Goal: Task Accomplishment & Management: Manage account settings

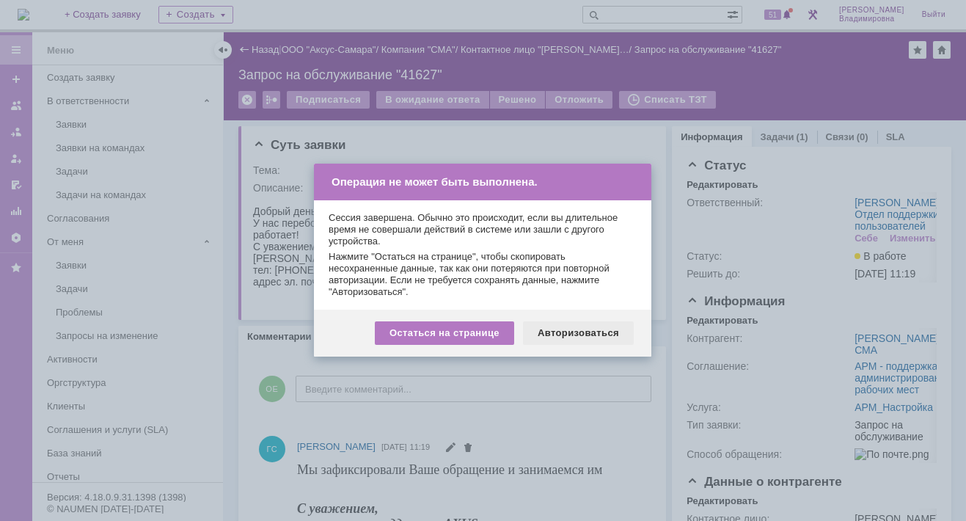
click at [567, 334] on div "Авторизоваться" at bounding box center [578, 332] width 111 height 23
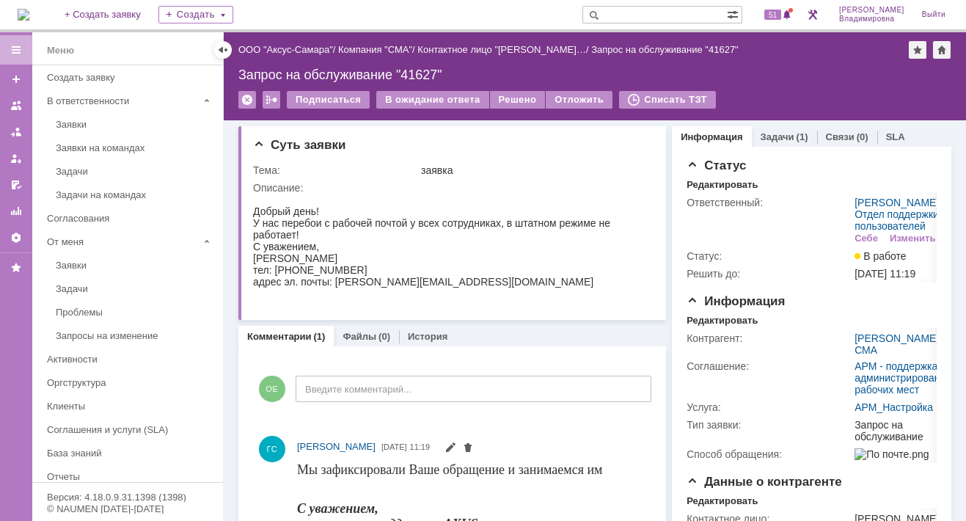
click at [29, 9] on img at bounding box center [24, 15] width 12 height 12
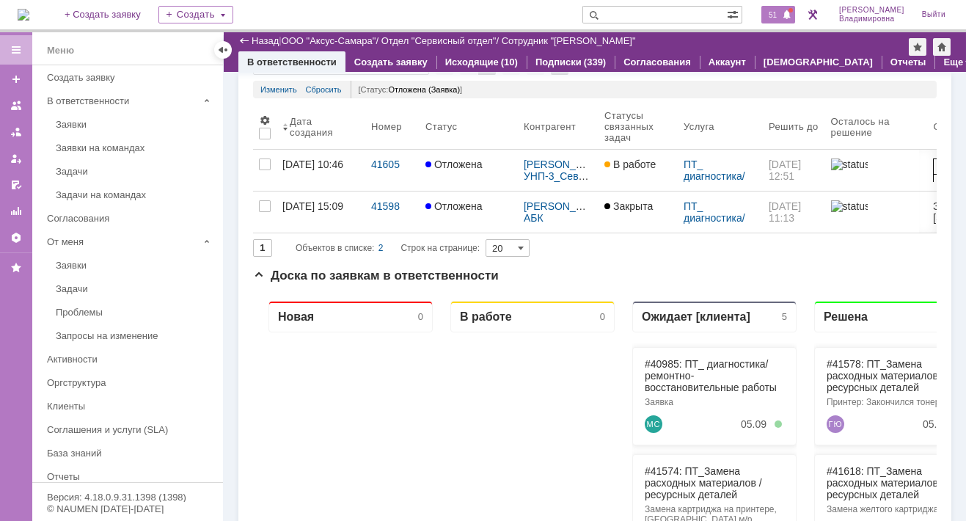
click at [778, 12] on span "51" at bounding box center [772, 15] width 17 height 10
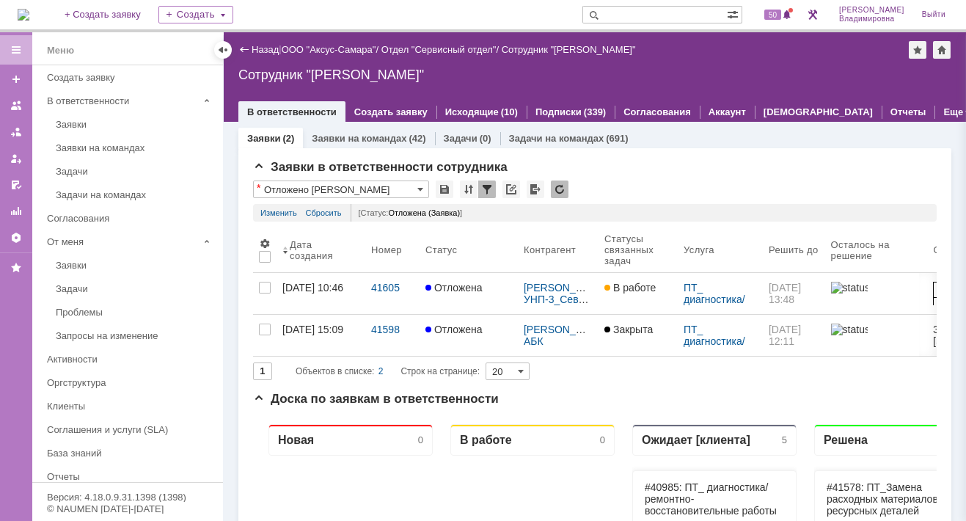
click at [441, 6] on div "На домашнюю + Создать заявку Создать 50 Орлова Елена Владимировна Выйти" at bounding box center [483, 16] width 966 height 32
click at [698, 24] on div "На домашнюю + Создать заявку Создать 50 Орлова Елена Владимировна Выйти" at bounding box center [483, 16] width 966 height 32
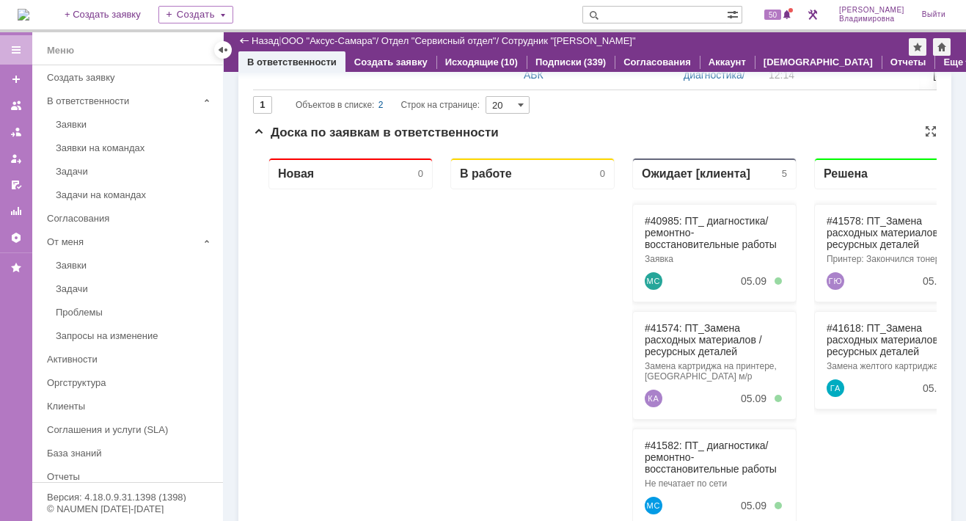
scroll to position [367, 0]
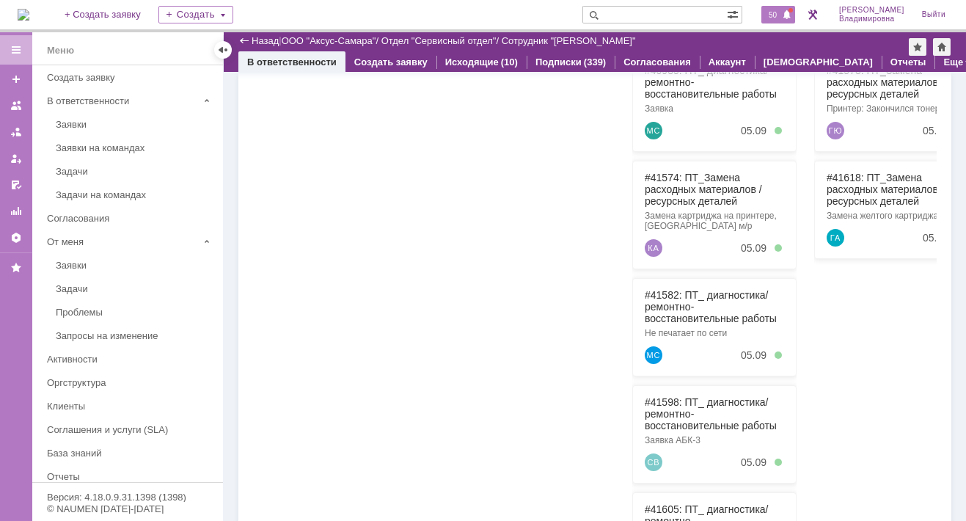
click at [781, 16] on span "50" at bounding box center [772, 15] width 17 height 10
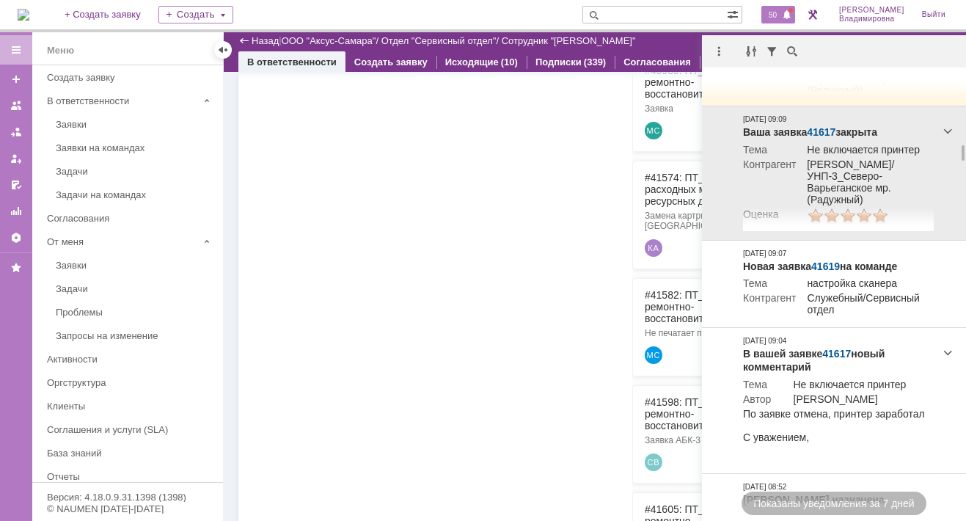
scroll to position [1831, 0]
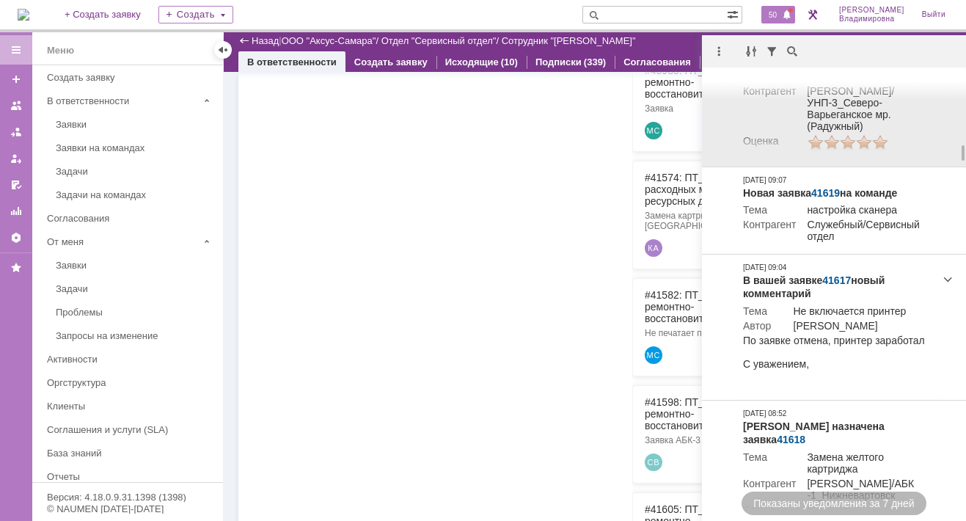
click at [827, 65] on link "41617" at bounding box center [820, 59] width 29 height 12
click at [828, 65] on link "41617" at bounding box center [820, 59] width 29 height 12
click at [820, 65] on link "41617" at bounding box center [820, 59] width 29 height 12
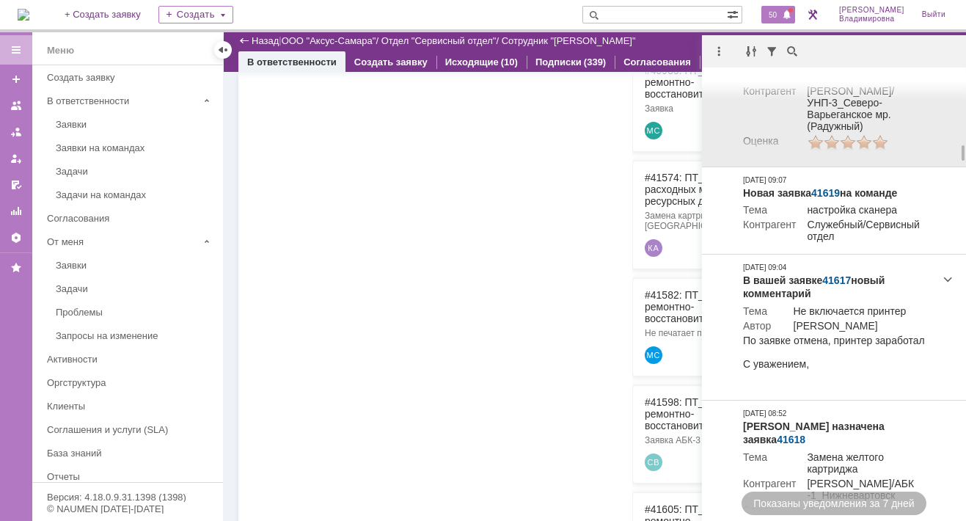
click at [820, 65] on link "41617" at bounding box center [820, 59] width 29 height 12
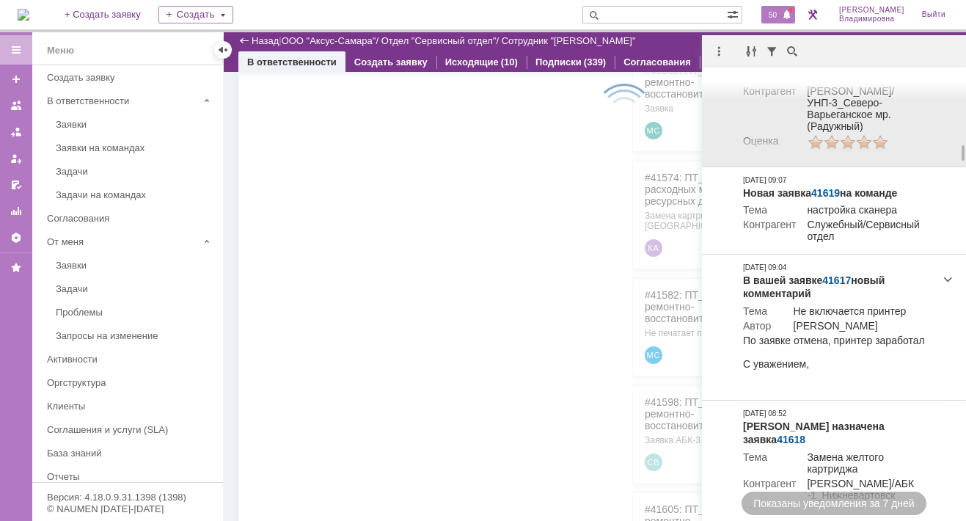
click at [827, 65] on link "41617" at bounding box center [820, 59] width 29 height 12
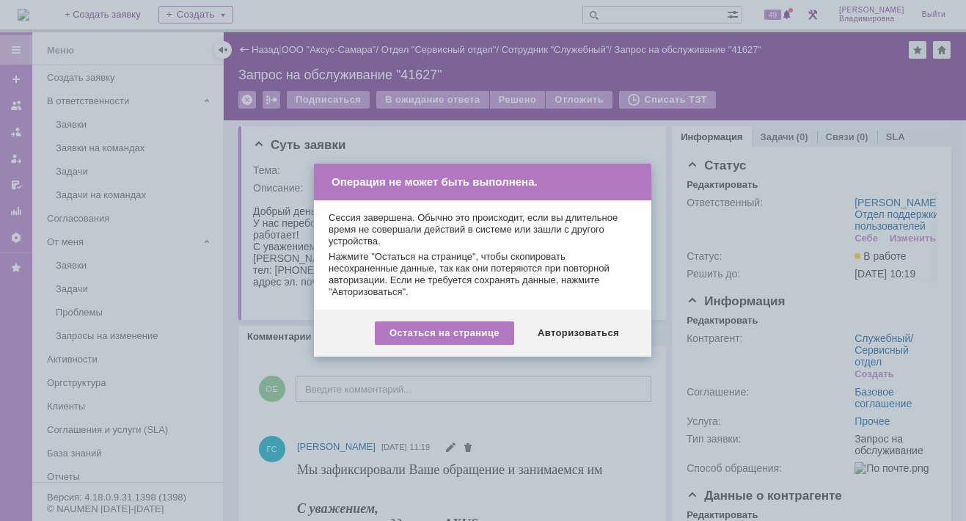
click at [588, 332] on div "Авторизоваться" at bounding box center [578, 332] width 111 height 23
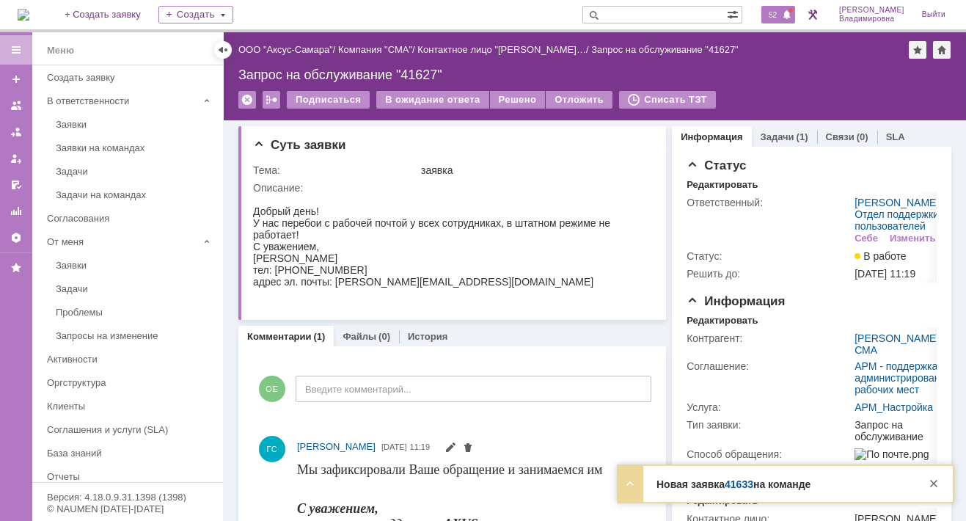
click at [781, 15] on span "52" at bounding box center [772, 15] width 17 height 10
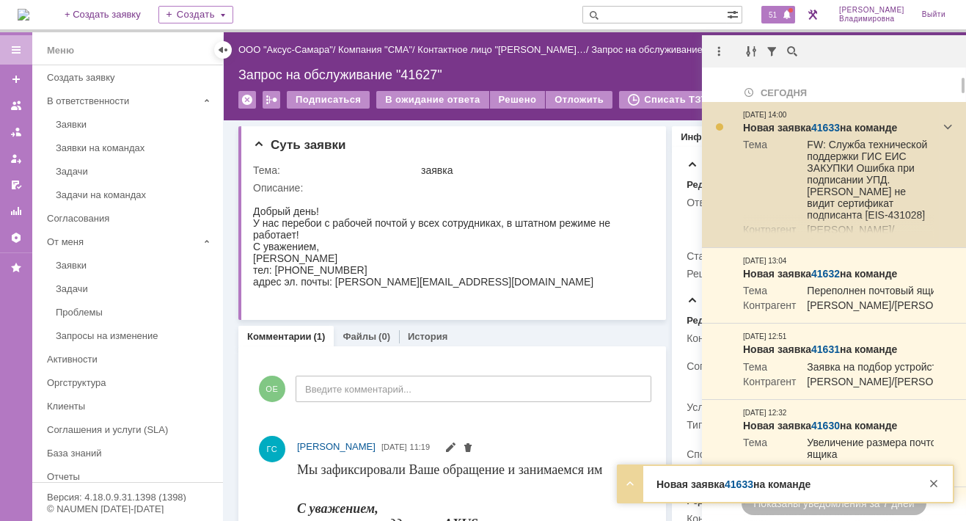
click at [829, 123] on link "41633" at bounding box center [825, 128] width 29 height 12
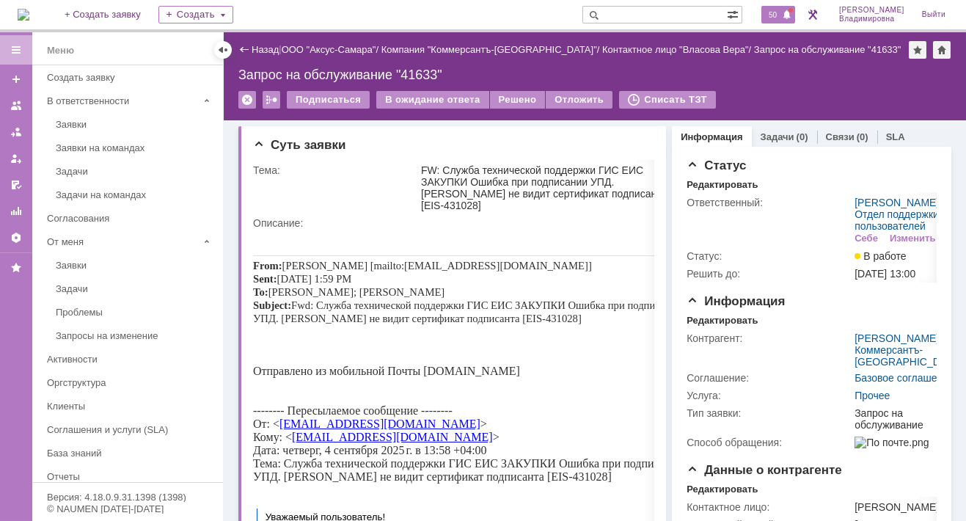
click at [778, 12] on span "50" at bounding box center [772, 15] width 17 height 10
click at [545, 0] on div "На домашнюю + Создать заявку Создать 50 Орлова Елена Владимировна Выйти" at bounding box center [483, 16] width 966 height 32
click at [781, 14] on span "50" at bounding box center [772, 15] width 17 height 10
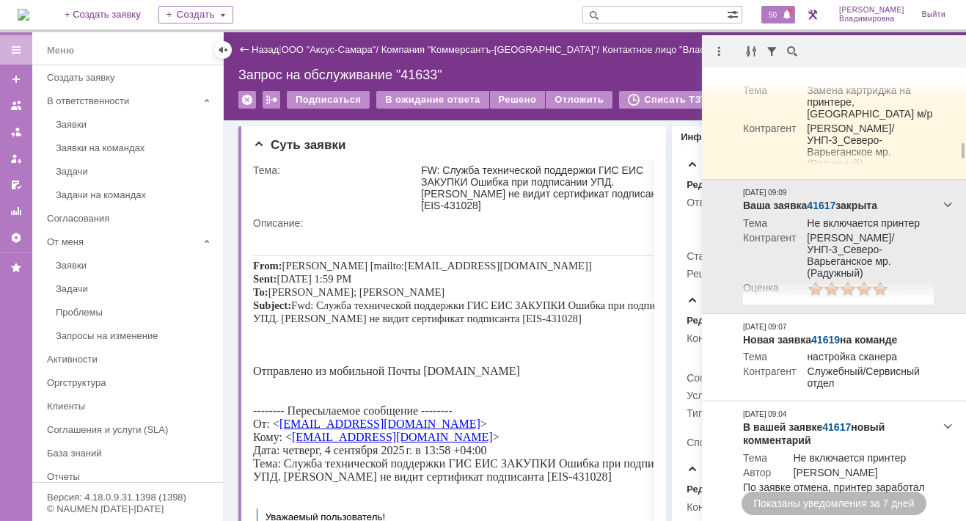
scroll to position [1758, 0]
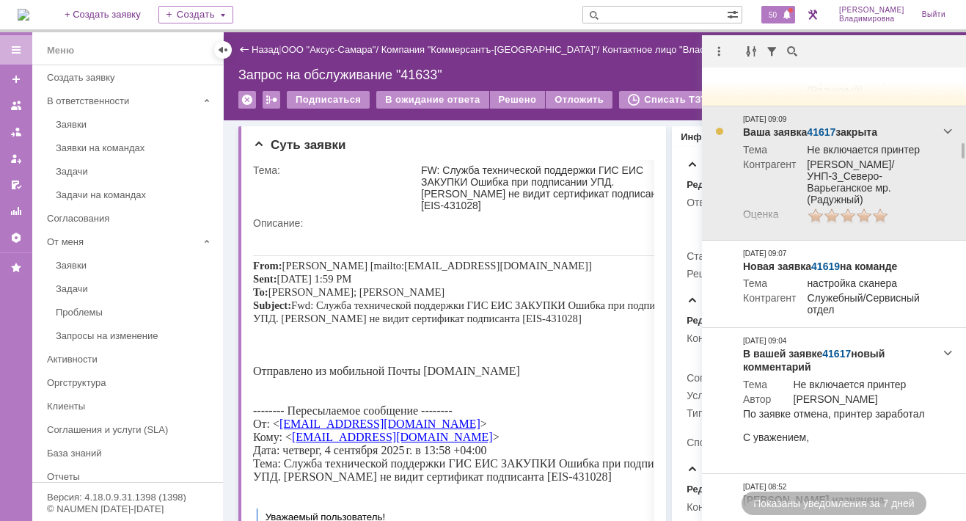
click at [817, 138] on link "41617" at bounding box center [820, 132] width 29 height 12
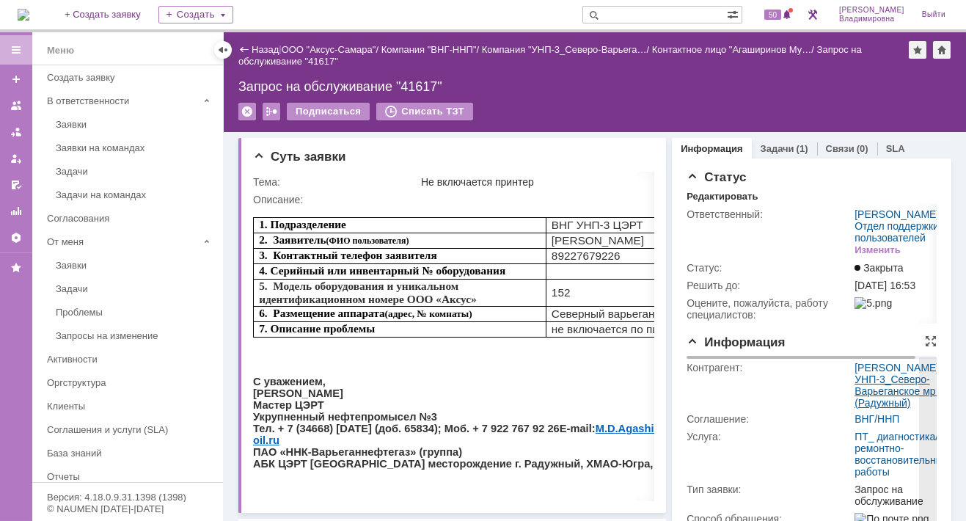
click at [856, 408] on link "УНП-3_Северо-Варьеганское мр. (Радужный)" at bounding box center [896, 390] width 84 height 35
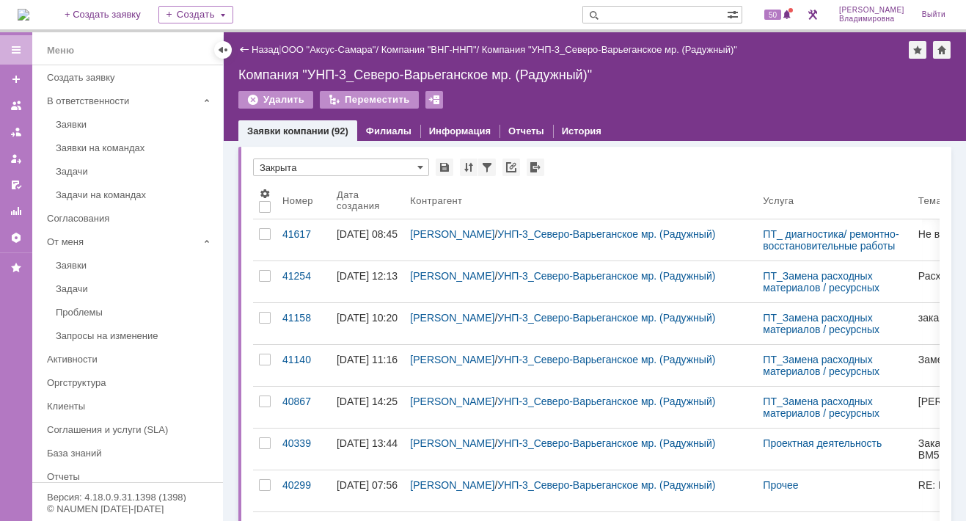
click at [628, 12] on input "text" at bounding box center [654, 15] width 144 height 18
type input "нафикова"
click at [600, 15] on span at bounding box center [591, 15] width 18 height 18
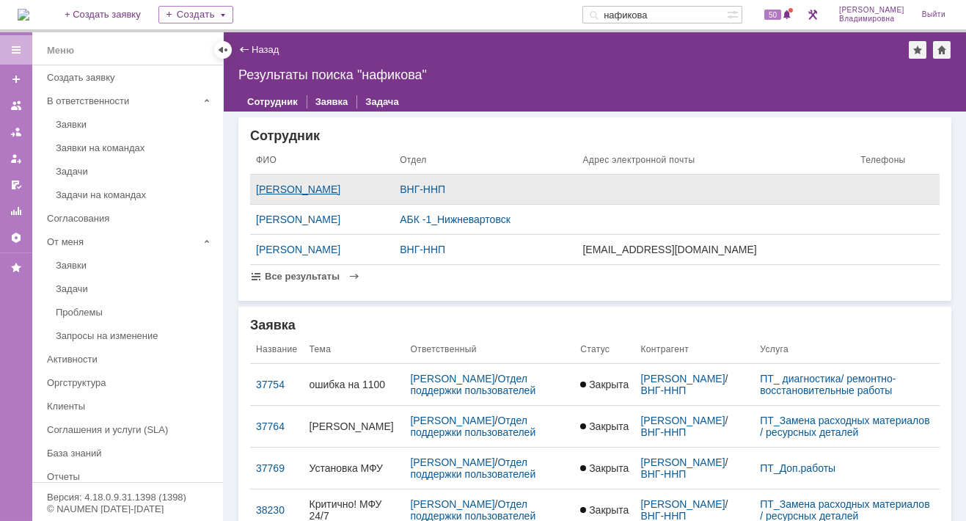
drag, startPoint x: 312, startPoint y: 191, endPoint x: 282, endPoint y: 182, distance: 31.5
click at [282, 182] on td "нафикова евгения" at bounding box center [322, 189] width 144 height 30
click at [285, 187] on div "нафикова евгения" at bounding box center [322, 189] width 132 height 12
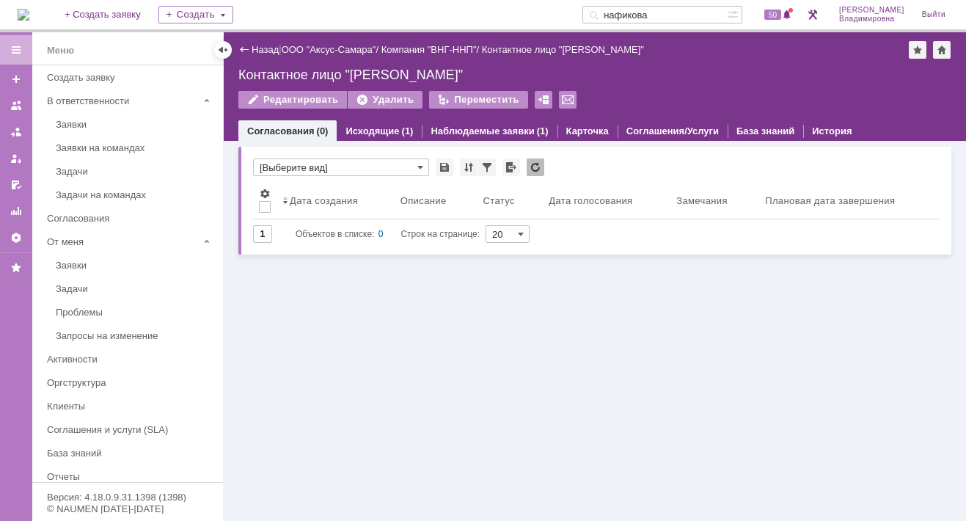
click at [243, 45] on div "Назад" at bounding box center [258, 49] width 40 height 11
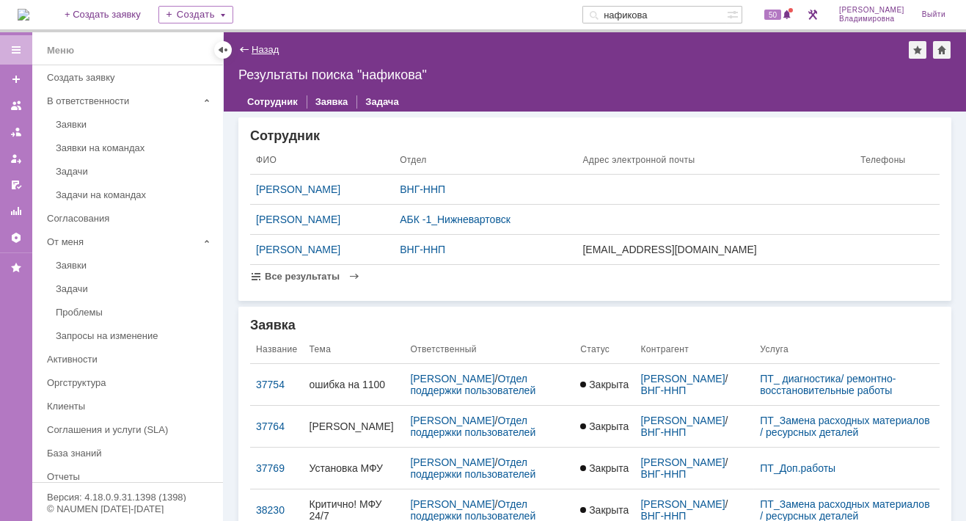
click at [260, 46] on link "Назад" at bounding box center [264, 49] width 27 height 11
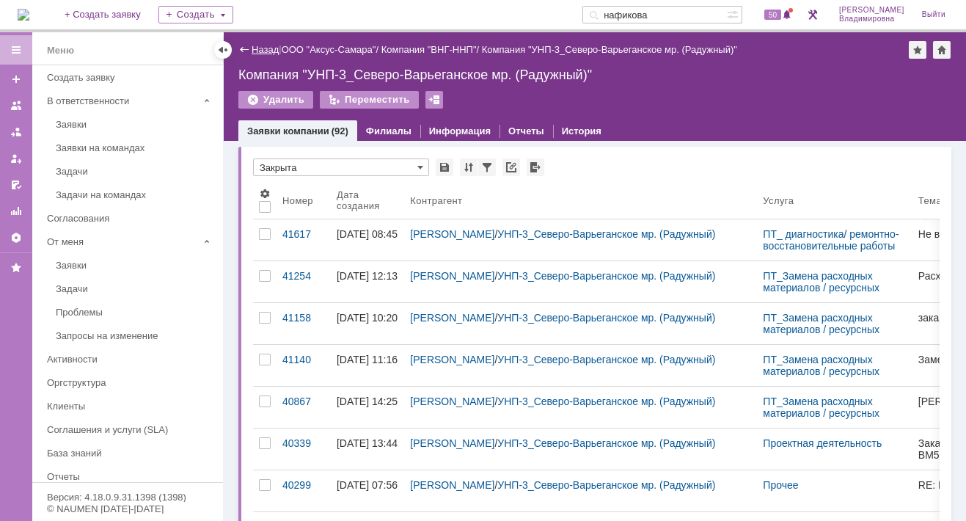
click at [260, 54] on link "Назад" at bounding box center [264, 49] width 27 height 11
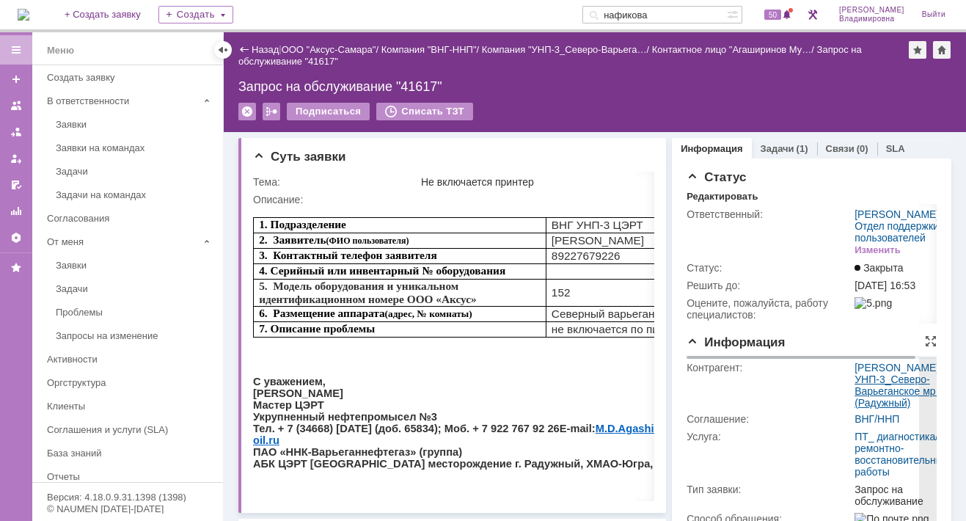
click at [869, 408] on link "УНП-3_Северо-Варьеганское мр. (Радужный)" at bounding box center [896, 390] width 84 height 35
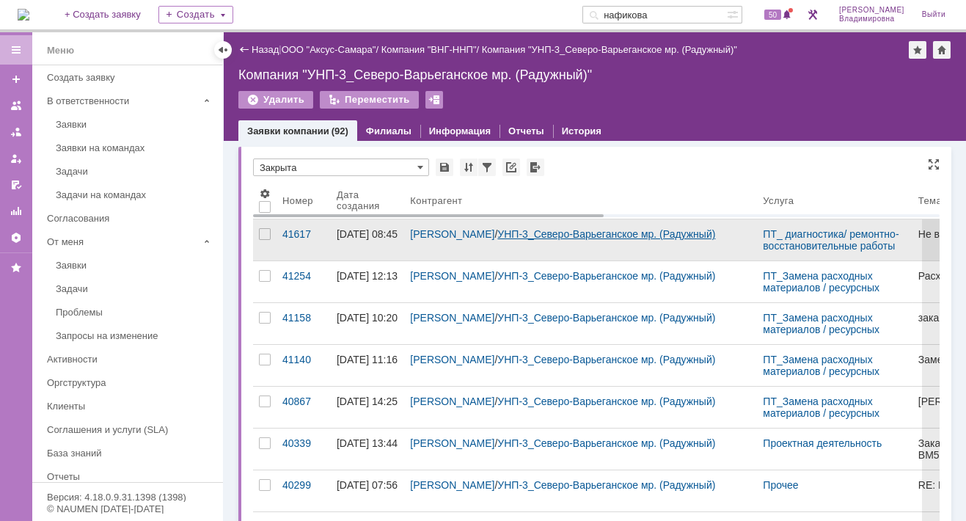
click at [497, 240] on link "УНП-3_Северо-Варьеганское мр. (Радужный)" at bounding box center [606, 234] width 218 height 12
click at [468, 235] on link "[PERSON_NAME]" at bounding box center [452, 234] width 84 height 12
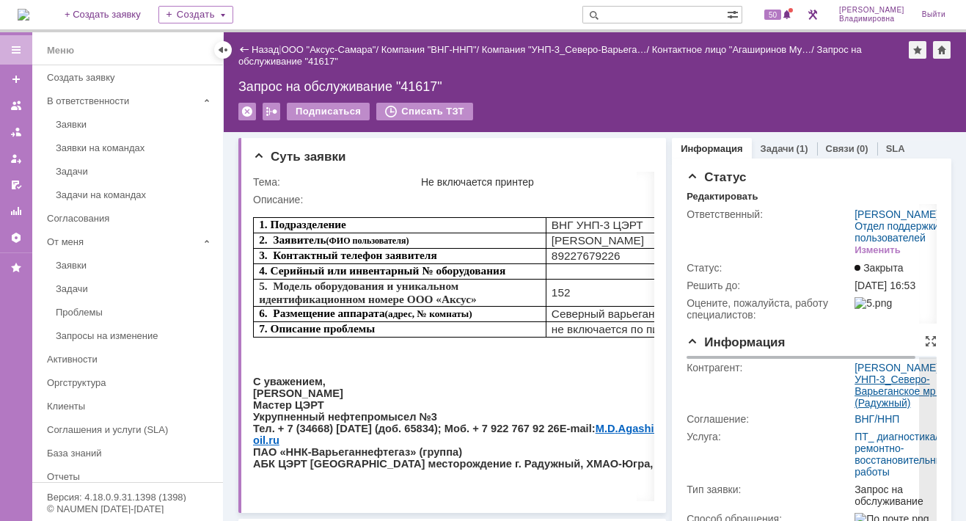
click at [859, 408] on link "УНП-3_Северо-Варьеганское мр. (Радужный)" at bounding box center [896, 390] width 84 height 35
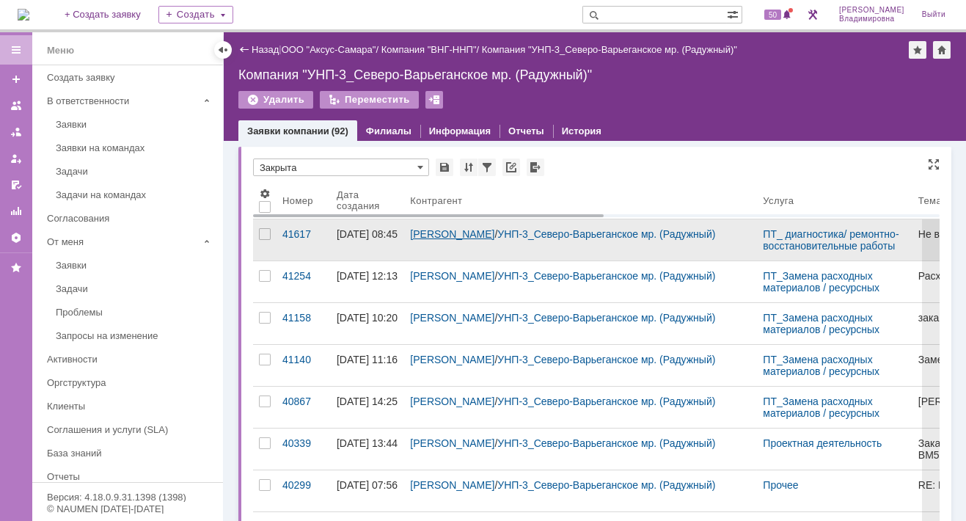
click at [449, 229] on link "[PERSON_NAME]" at bounding box center [452, 234] width 84 height 12
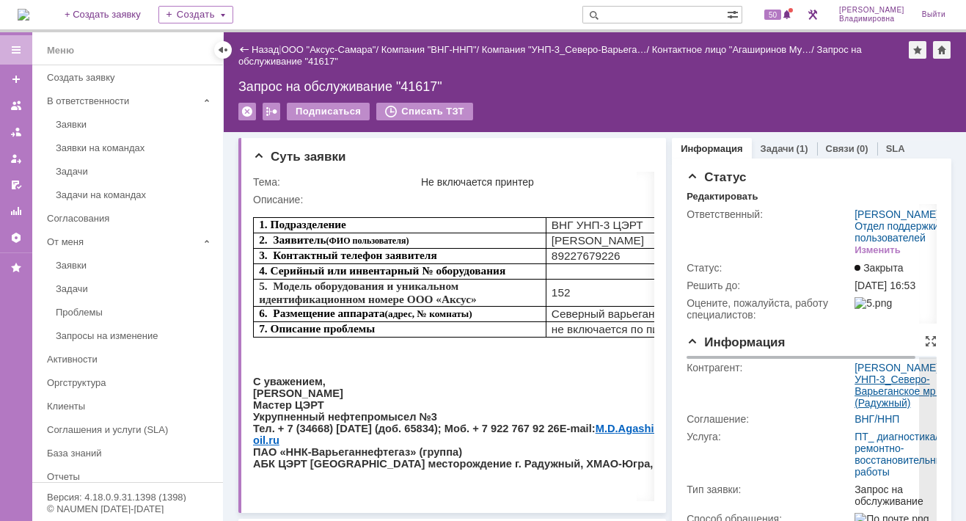
click at [863, 408] on link "УНП-3_Северо-Варьеганское мр. (Радужный)" at bounding box center [896, 390] width 84 height 35
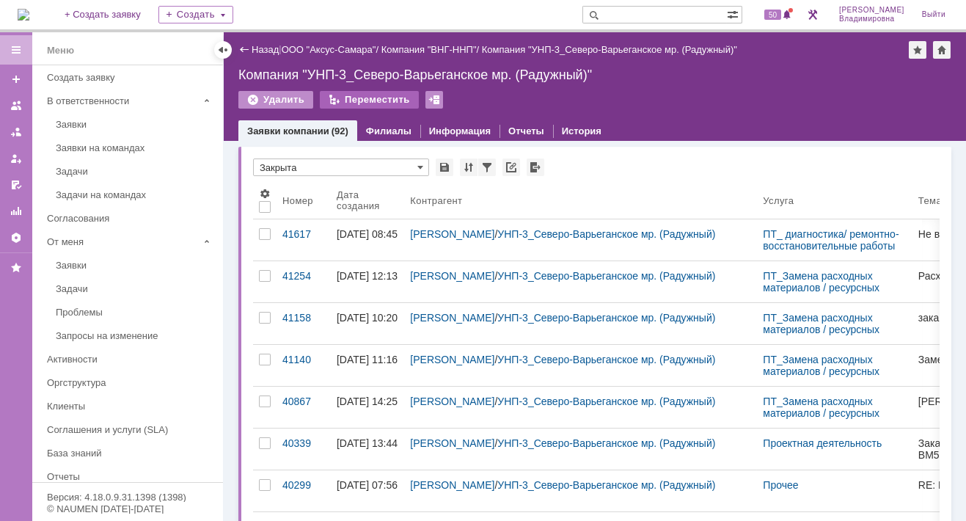
drag, startPoint x: 447, startPoint y: 233, endPoint x: 379, endPoint y: 96, distance: 153.1
click at [379, 96] on div "Переместить" at bounding box center [369, 100] width 99 height 18
click at [373, 99] on div "Переместить" at bounding box center [369, 100] width 99 height 18
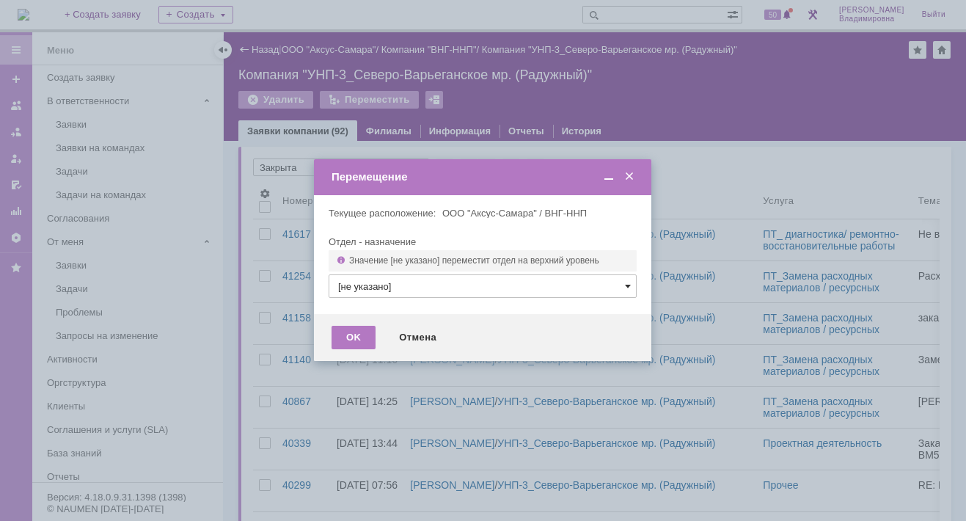
click at [626, 284] on span at bounding box center [628, 286] width 6 height 12
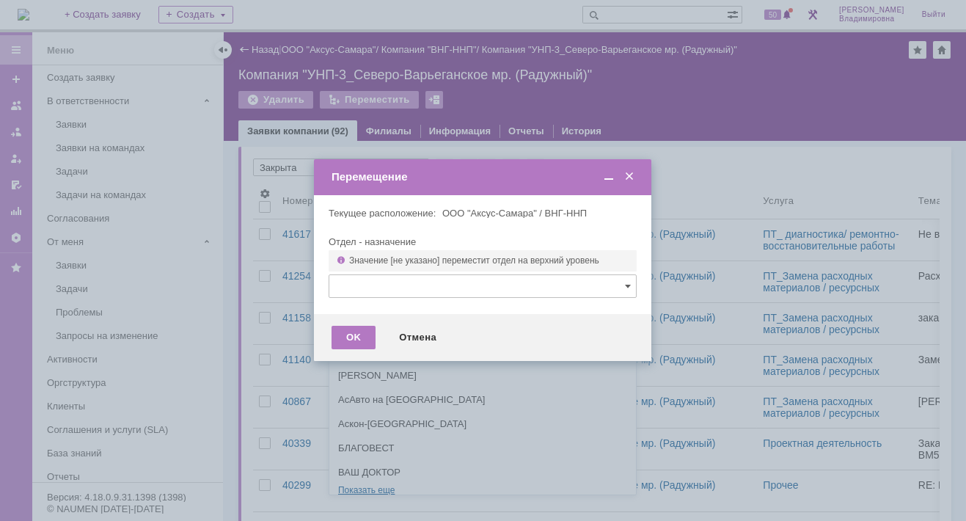
click at [361, 478] on div "[не указано] AVON AXUS Axus Computers DELPHI Xcom «ММЦ Профмедицина» АВТОВАЗ АГ…" at bounding box center [482, 181] width 306 height 626
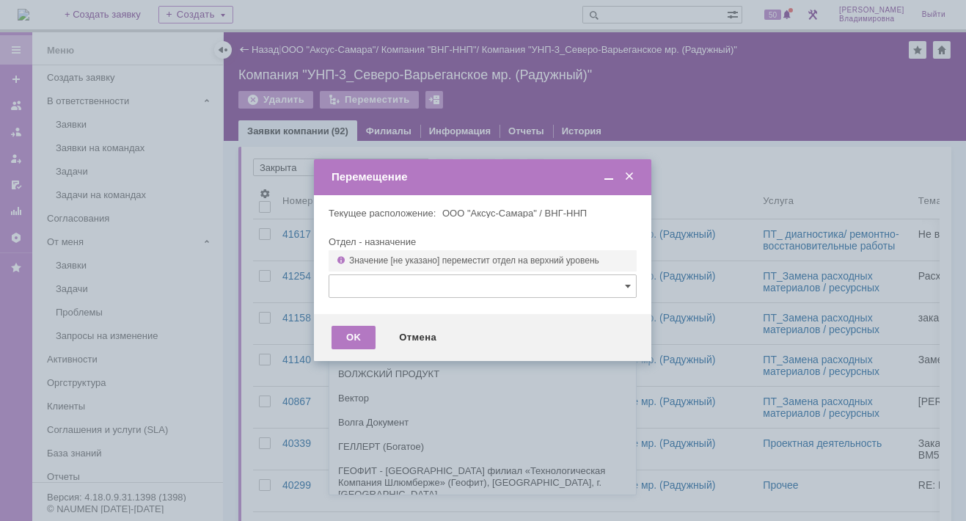
click at [358, 338] on div "ВНГ-ННП" at bounding box center [482, 350] width 306 height 24
click at [364, 345] on span "ВНГ-ННП" at bounding box center [377, 349] width 43 height 11
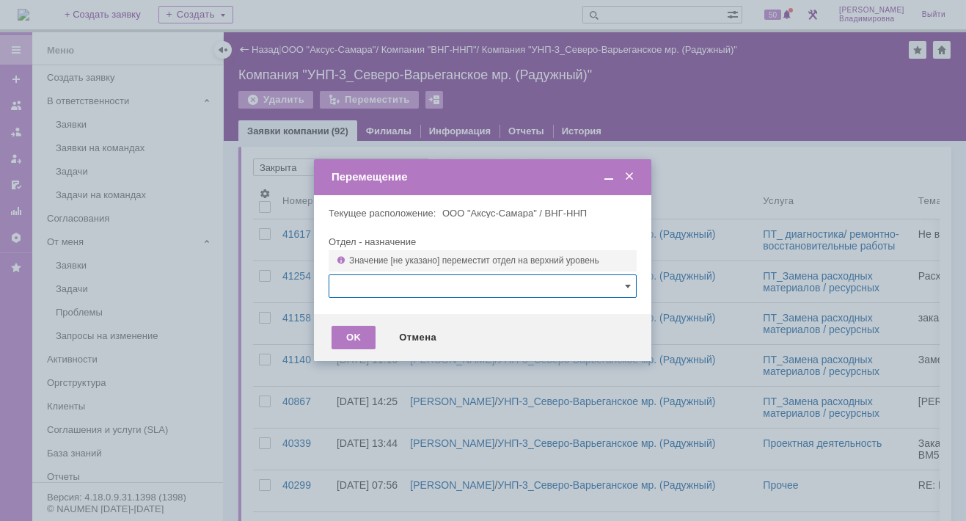
click at [697, 179] on div at bounding box center [483, 260] width 966 height 521
click at [630, 175] on span at bounding box center [629, 176] width 15 height 13
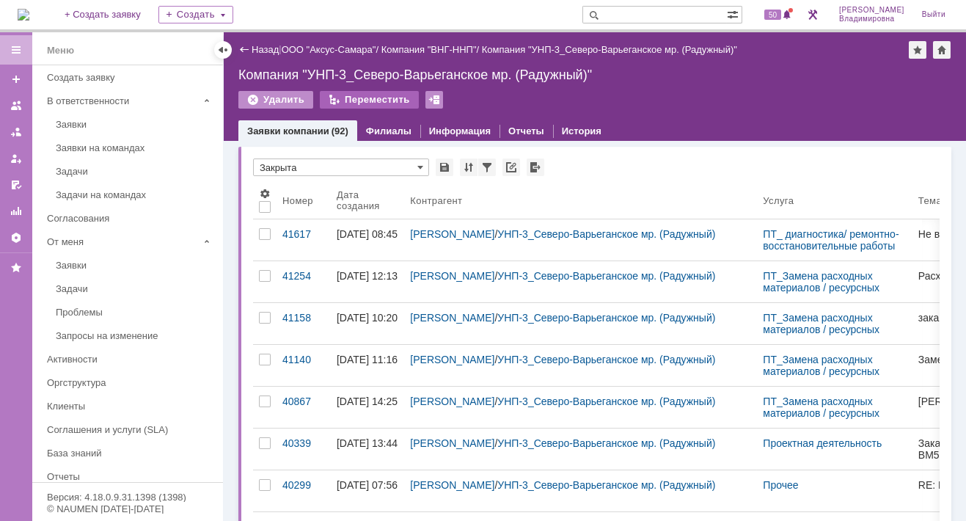
click at [372, 94] on div "Переместить" at bounding box center [369, 100] width 99 height 18
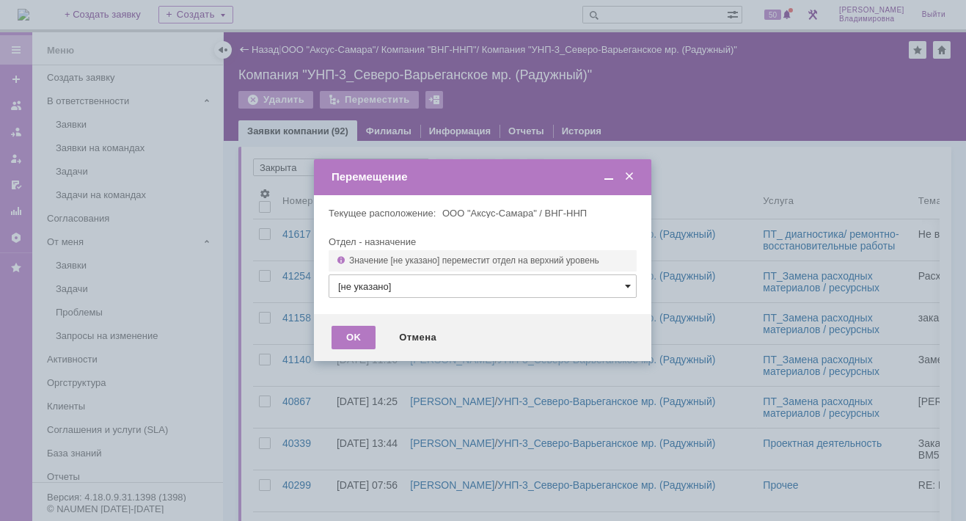
click at [626, 284] on span at bounding box center [628, 286] width 6 height 12
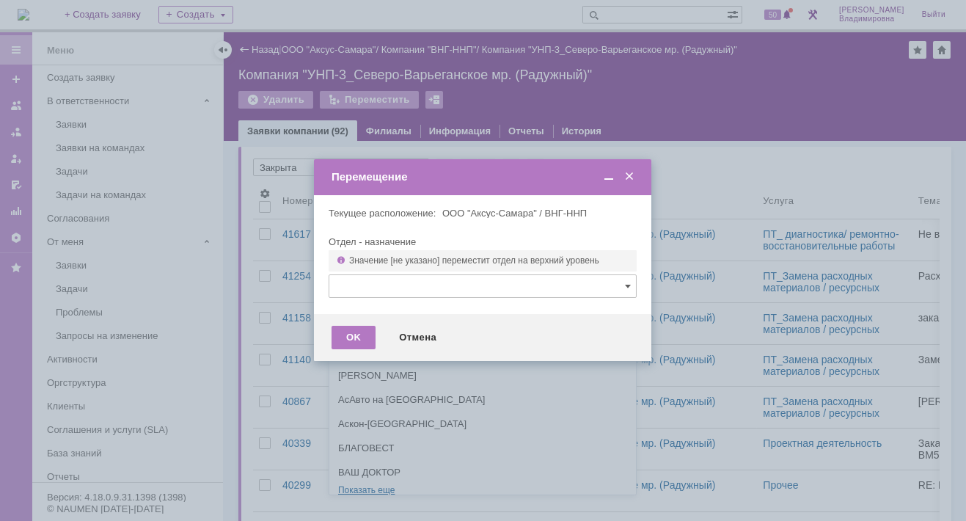
click at [348, 479] on div "[не указано] AVON AXUS Axus Computers DELPHI Xcom «ММЦ Профмедицина» АВТОВАЗ АГ…" at bounding box center [482, 181] width 306 height 626
click at [370, 419] on span "ВНГ-ННП" at bounding box center [377, 422] width 43 height 11
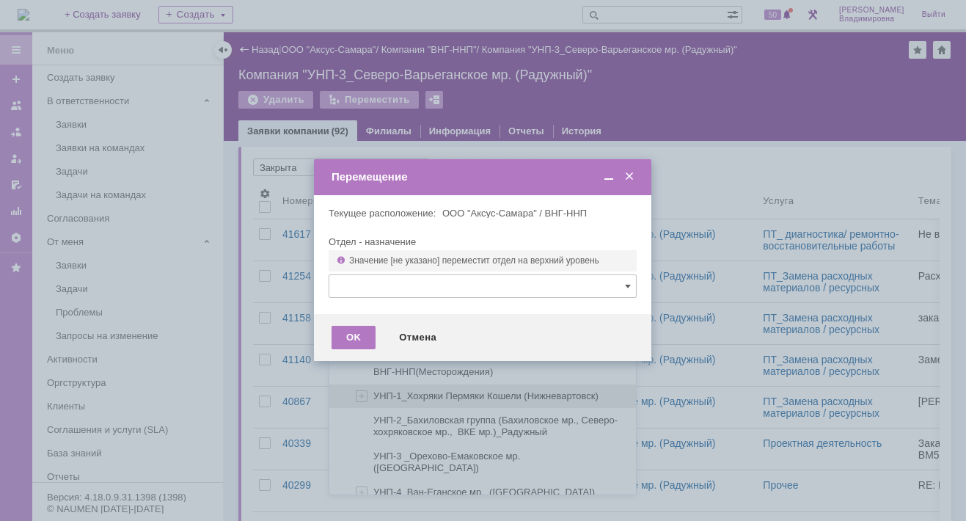
click at [387, 390] on span "УНП-1_Хохряки Пермяки Кошели (Нижневартовск)" at bounding box center [485, 395] width 225 height 11
type input "УНП-1_Хохряки Пермяки Кошели (Нижневартовск)"
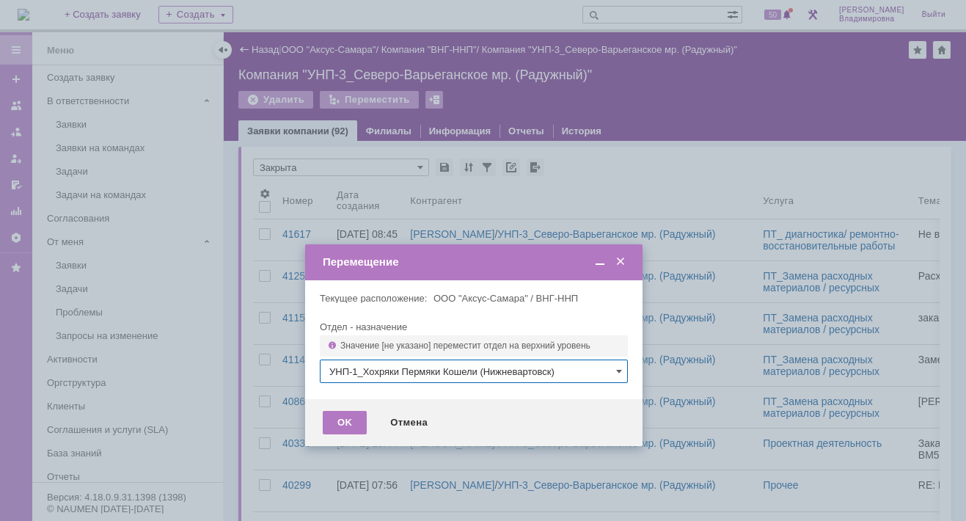
drag, startPoint x: 457, startPoint y: 177, endPoint x: 449, endPoint y: 263, distance: 86.2
click at [449, 263] on div "Перемещение" at bounding box center [475, 261] width 305 height 13
click at [346, 422] on div "OK" at bounding box center [345, 422] width 44 height 23
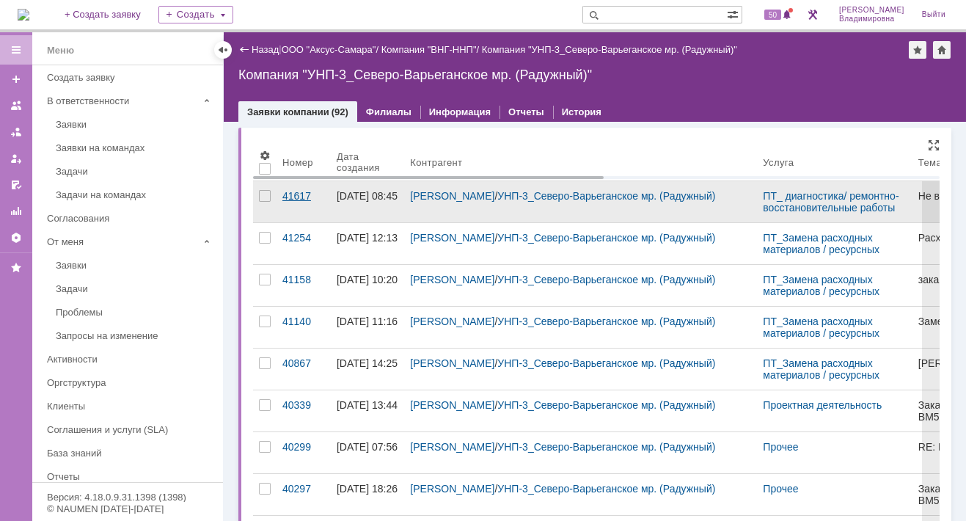
click at [295, 190] on div "41617" at bounding box center [303, 196] width 43 height 12
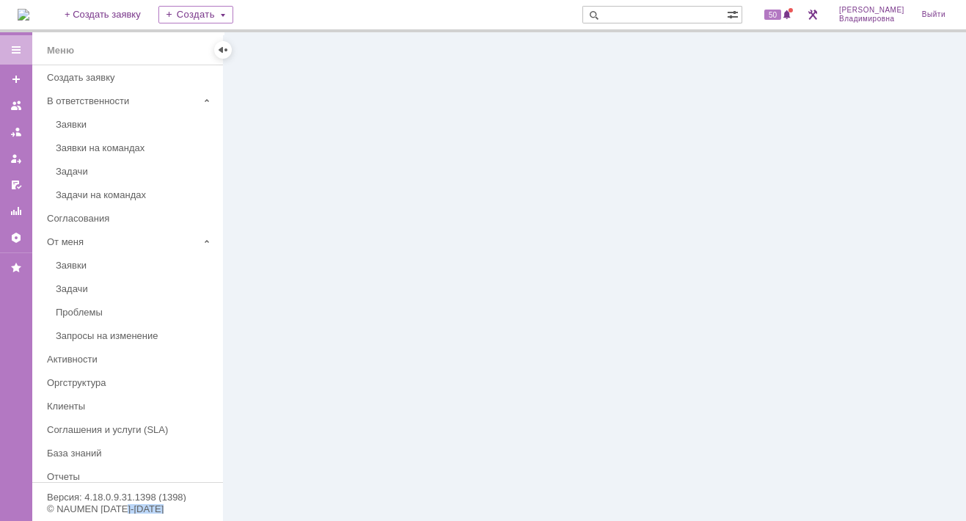
click at [295, 189] on div at bounding box center [595, 276] width 742 height 488
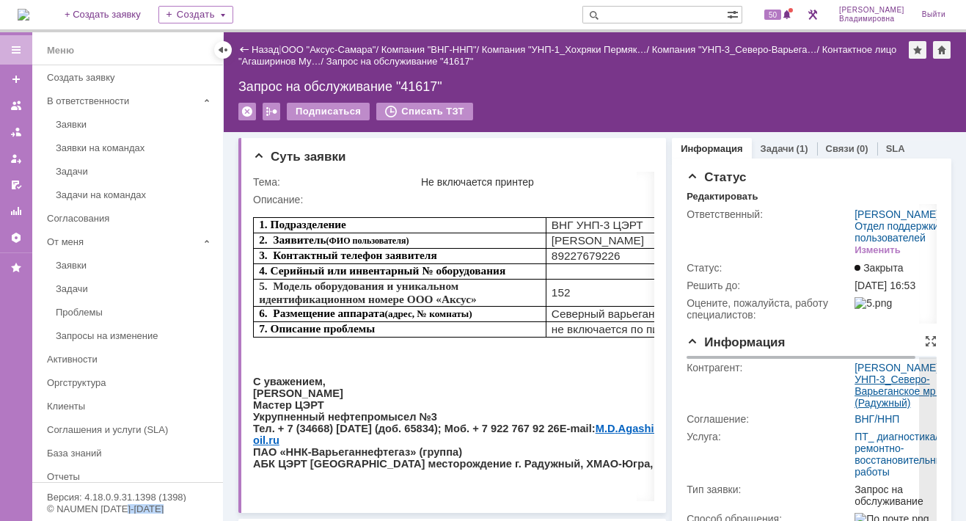
click at [864, 408] on link "УНП-3_Северо-Варьеганское мр. (Радужный)" at bounding box center [896, 390] width 84 height 35
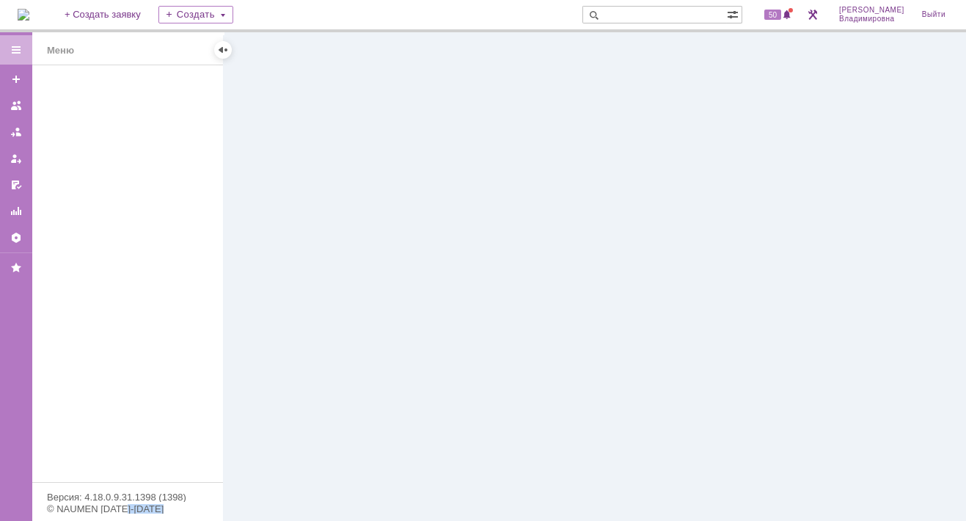
click at [864, 424] on div at bounding box center [595, 276] width 742 height 488
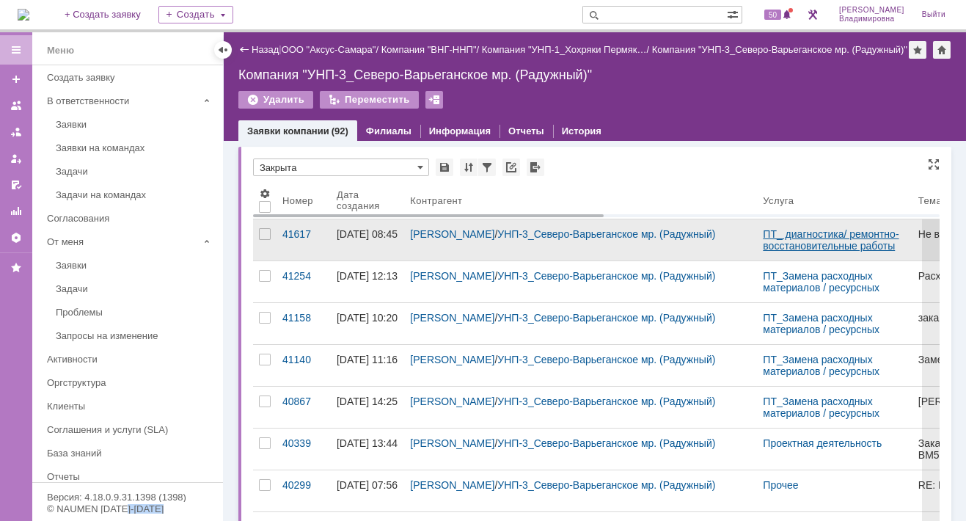
click at [856, 246] on link "ПТ_ диагностика/ ремонтно-восстановительные работы" at bounding box center [830, 239] width 136 height 23
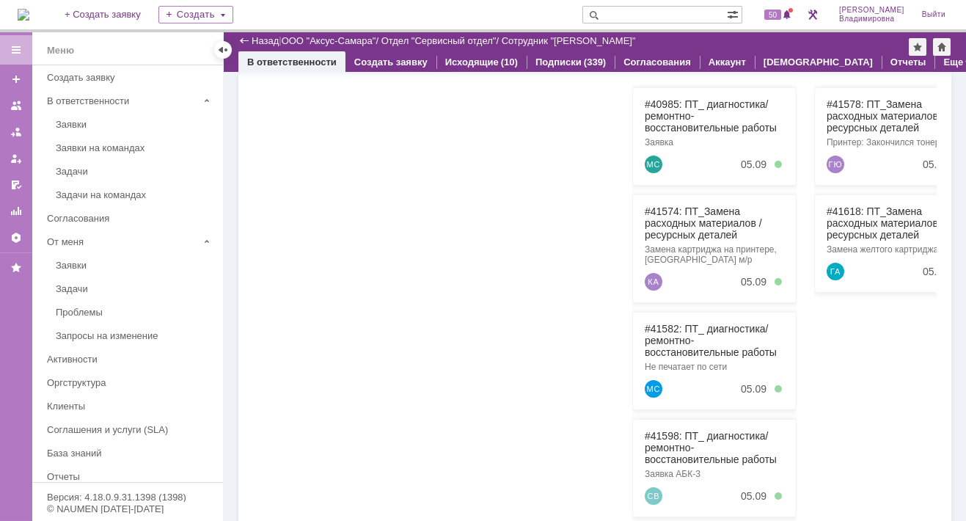
scroll to position [367, 0]
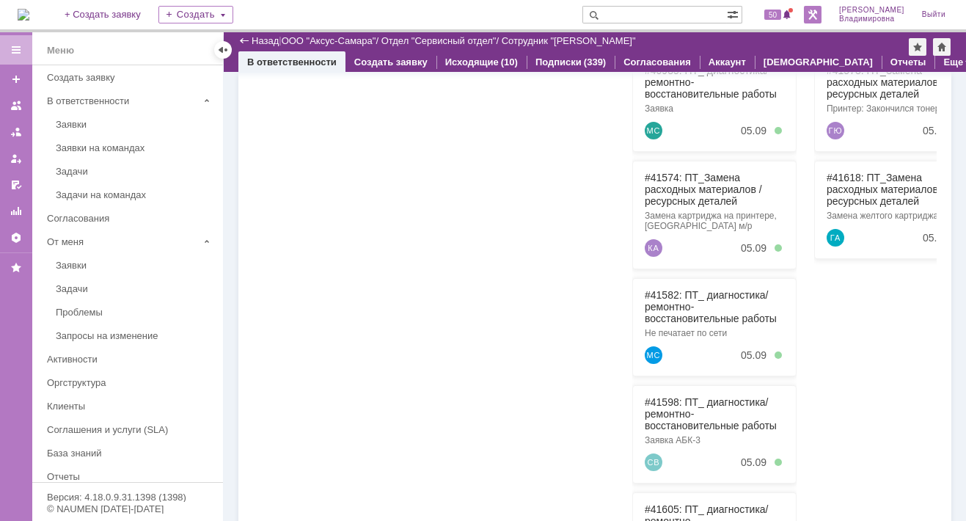
click at [817, 12] on link at bounding box center [813, 15] width 18 height 18
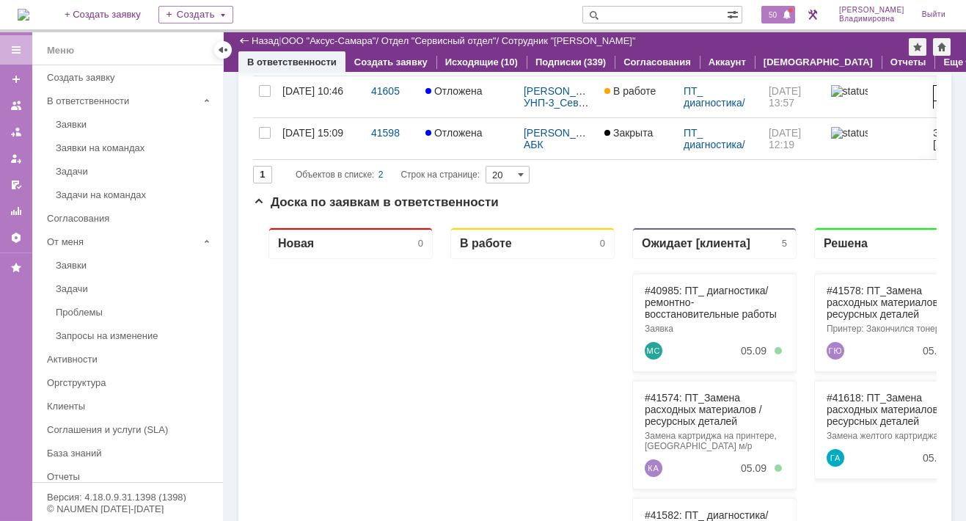
click at [781, 16] on span "50" at bounding box center [772, 15] width 17 height 10
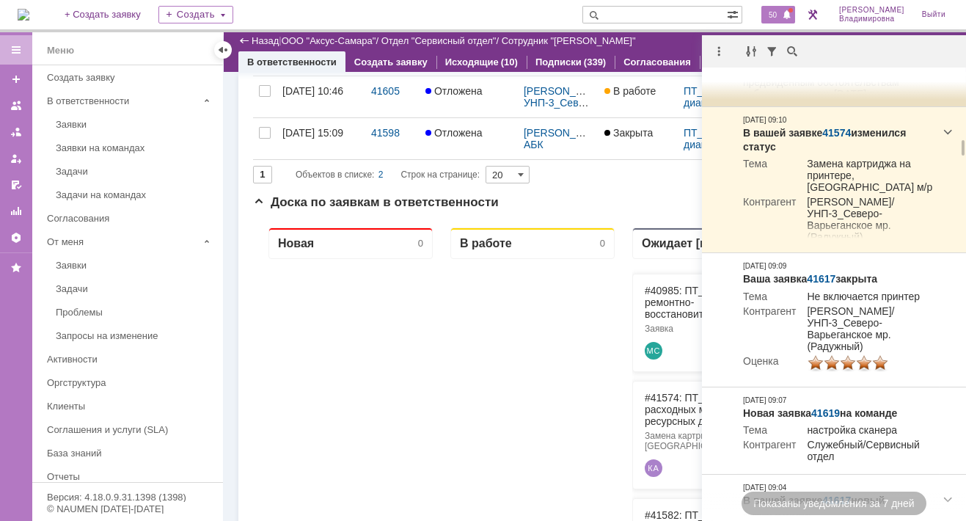
scroll to position [1685, 0]
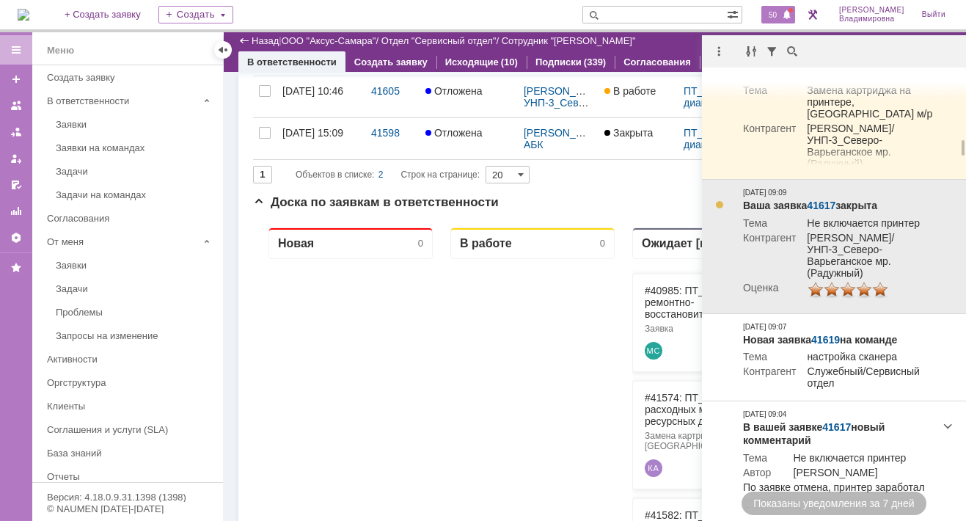
click at [820, 211] on link "41617" at bounding box center [820, 205] width 29 height 12
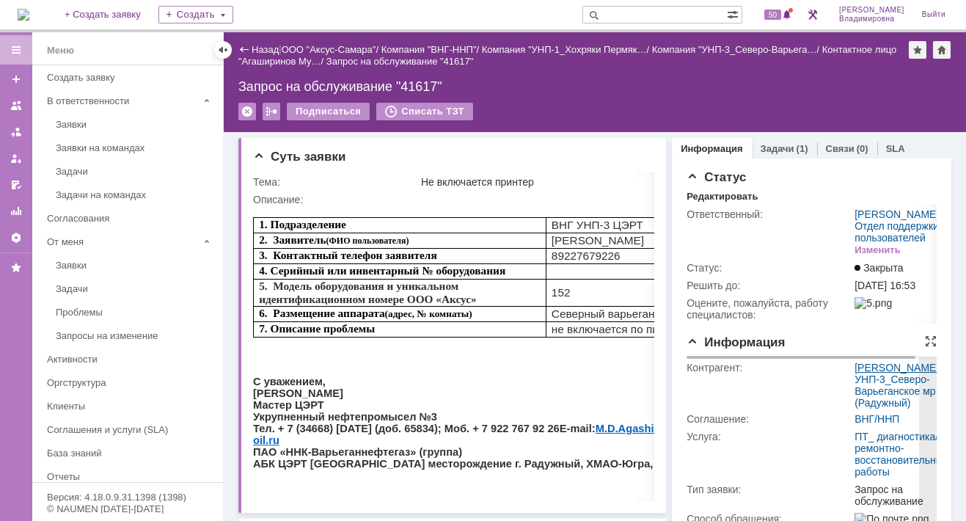
click at [879, 373] on link "[PERSON_NAME]" at bounding box center [896, 367] width 84 height 12
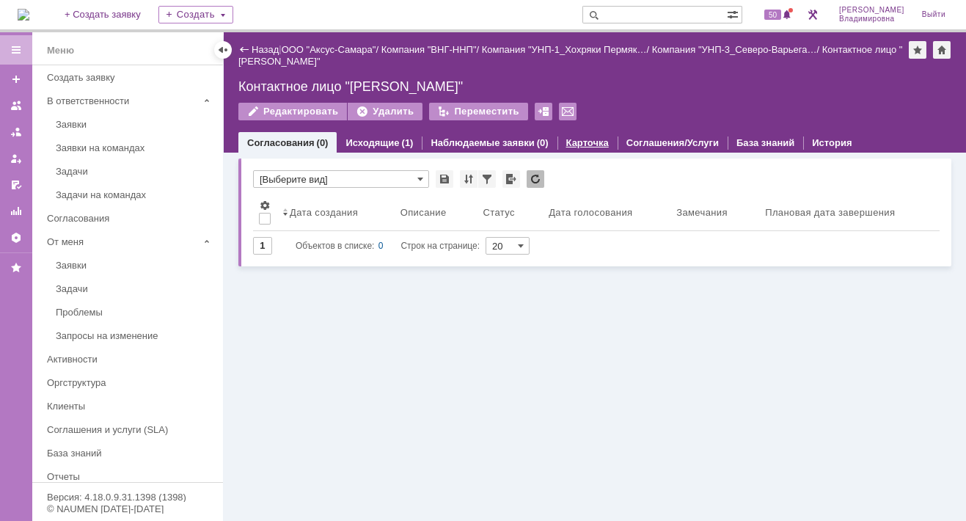
click at [566, 138] on link "Карточка" at bounding box center [587, 142] width 43 height 11
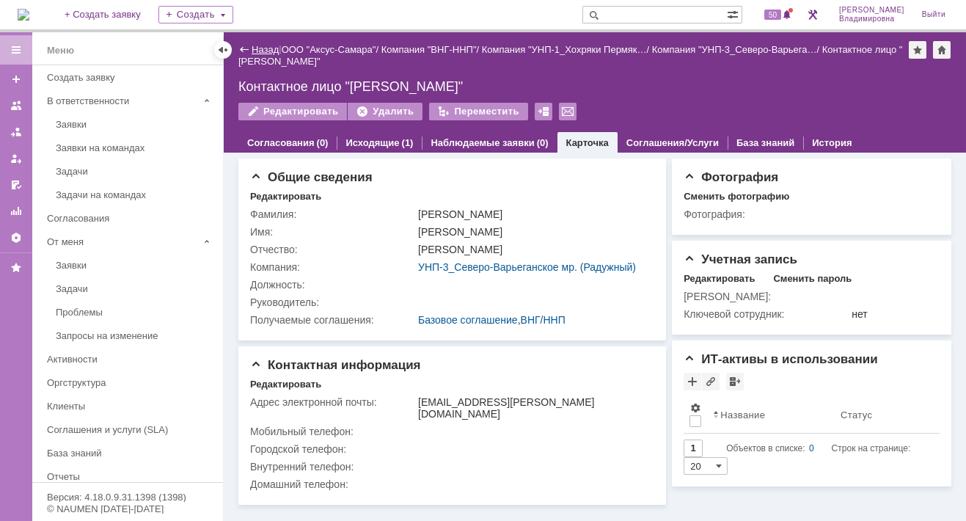
click at [256, 47] on link "Назад" at bounding box center [264, 49] width 27 height 11
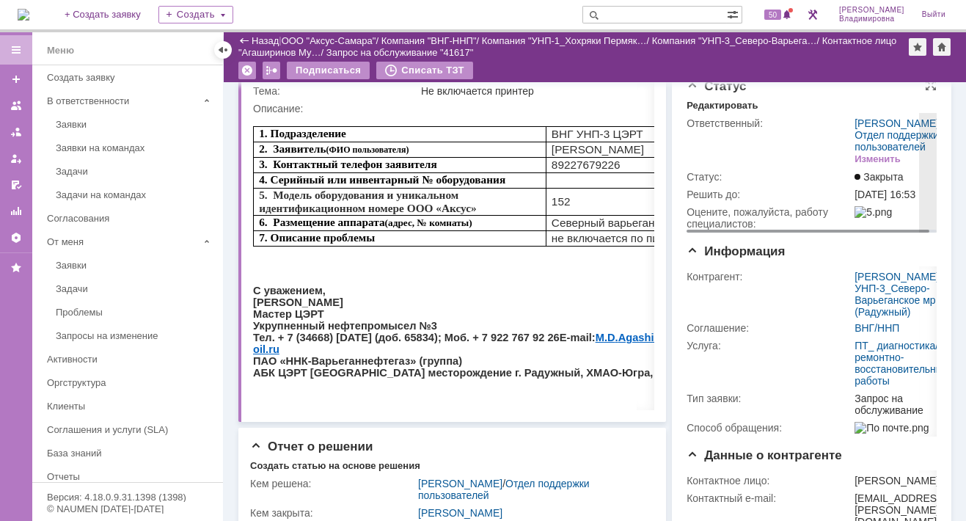
scroll to position [73, 0]
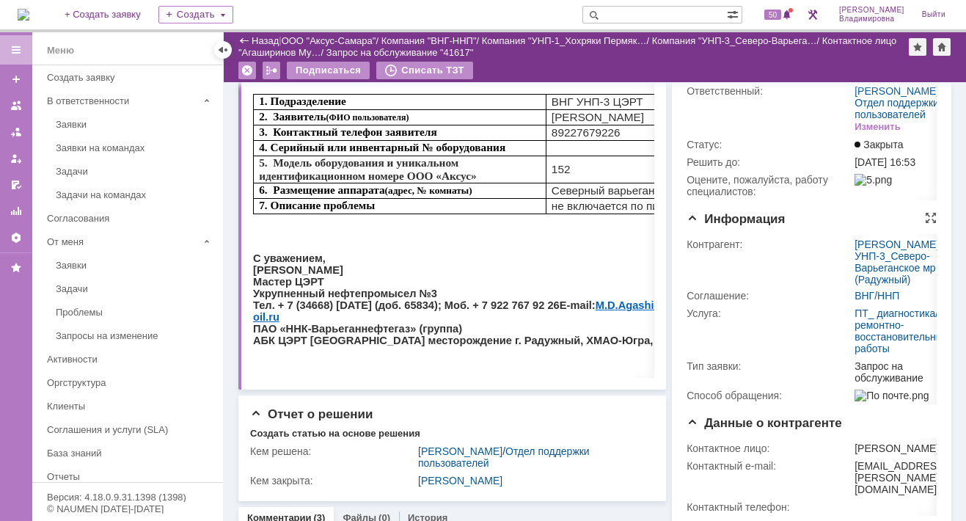
click at [721, 226] on span "Информация" at bounding box center [735, 219] width 98 height 14
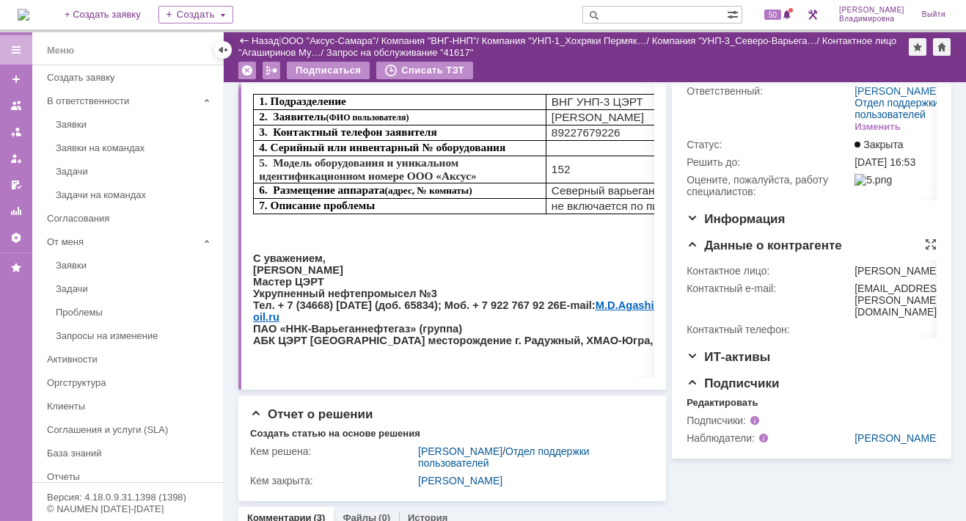
click at [718, 252] on span "Данные о контрагенте" at bounding box center [763, 245] width 155 height 14
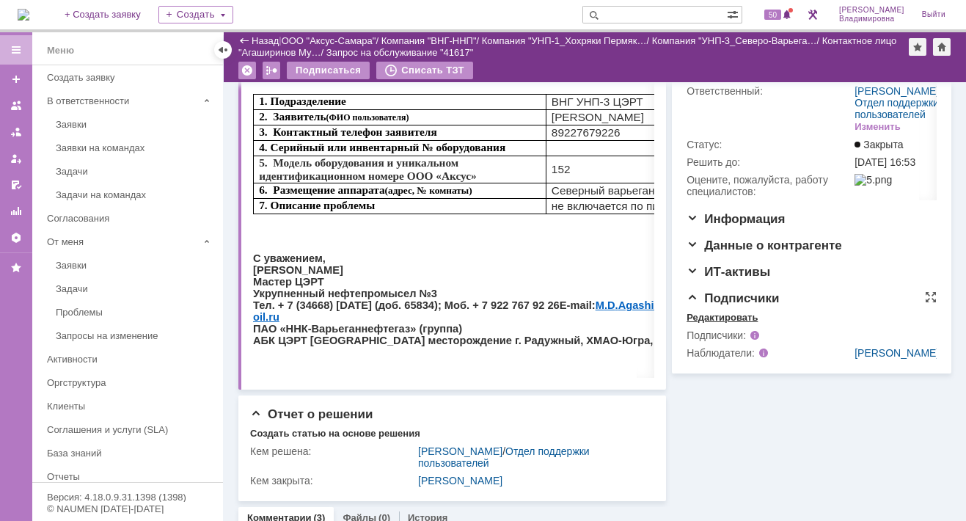
click at [707, 323] on div "Редактировать" at bounding box center [721, 318] width 71 height 12
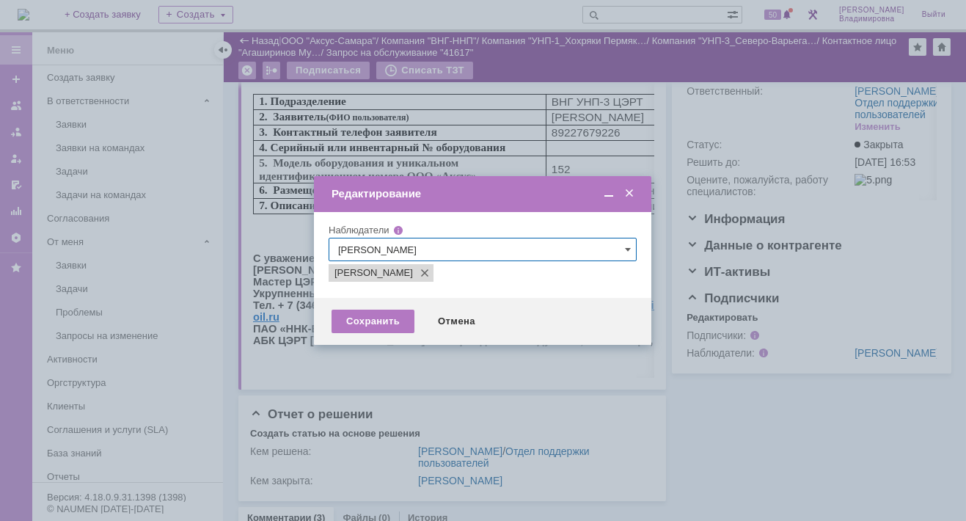
click at [630, 187] on span at bounding box center [629, 193] width 15 height 13
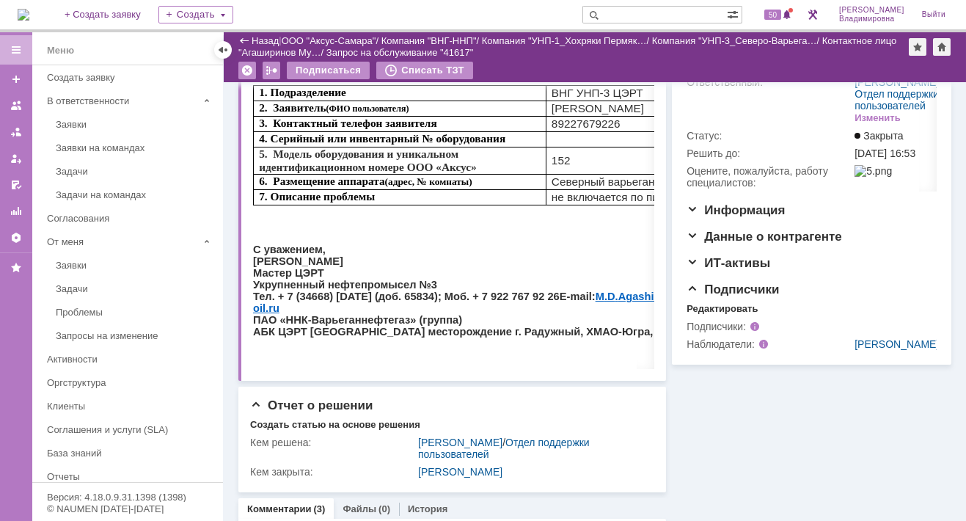
scroll to position [0, 0]
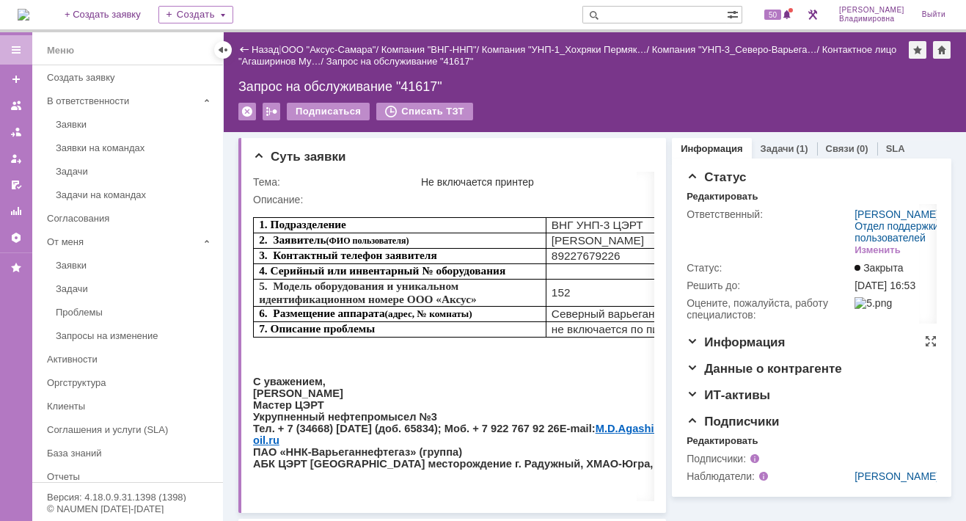
click at [742, 349] on span "Информация" at bounding box center [735, 342] width 98 height 14
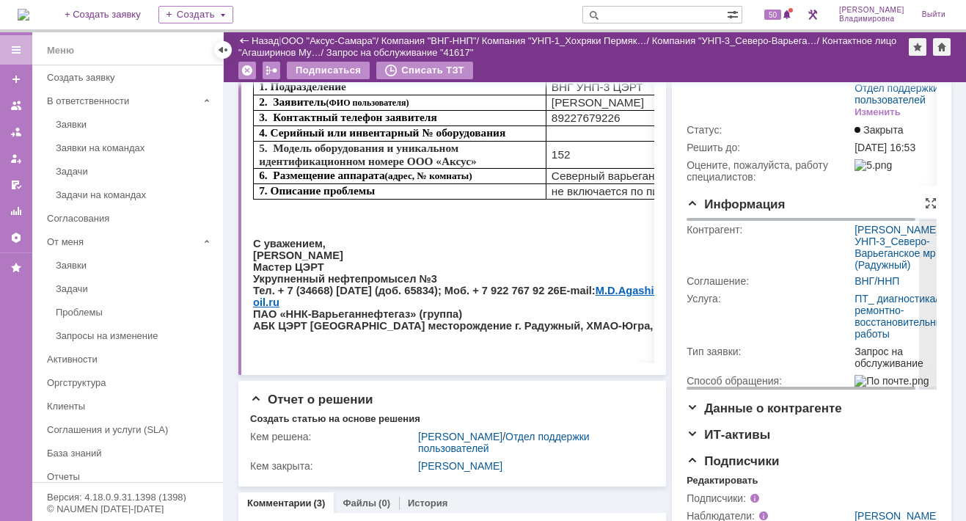
scroll to position [147, 0]
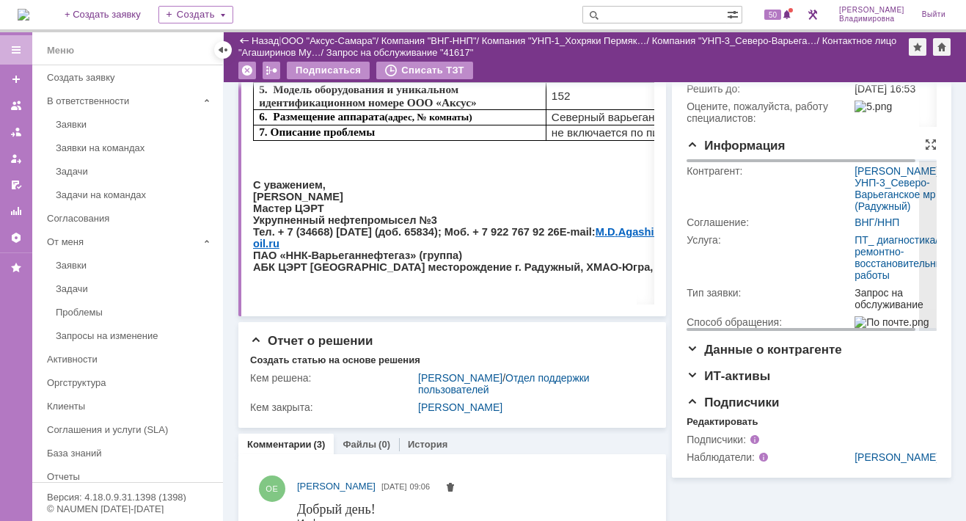
drag, startPoint x: 713, startPoint y: 169, endPoint x: 754, endPoint y: 242, distance: 84.0
click at [754, 213] on td "Контрагент:" at bounding box center [768, 187] width 165 height 51
drag, startPoint x: 845, startPoint y: 224, endPoint x: 883, endPoint y: 236, distance: 39.4
click at [883, 213] on td "[PERSON_NAME] / УНП-3_Северо-Варьеганское мр. (Радужный)" at bounding box center [901, 187] width 100 height 51
click at [876, 212] on link "УНП-3_Северо-Варьеганское мр. (Радужный)" at bounding box center [896, 194] width 84 height 35
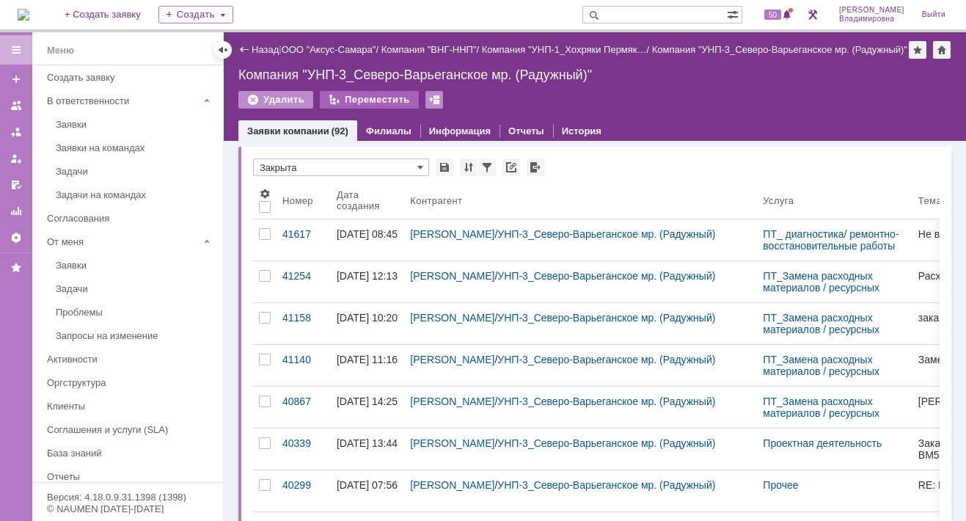
click at [364, 109] on div "Переместить" at bounding box center [369, 100] width 99 height 18
click at [362, 109] on div "Переместить" at bounding box center [369, 100] width 99 height 18
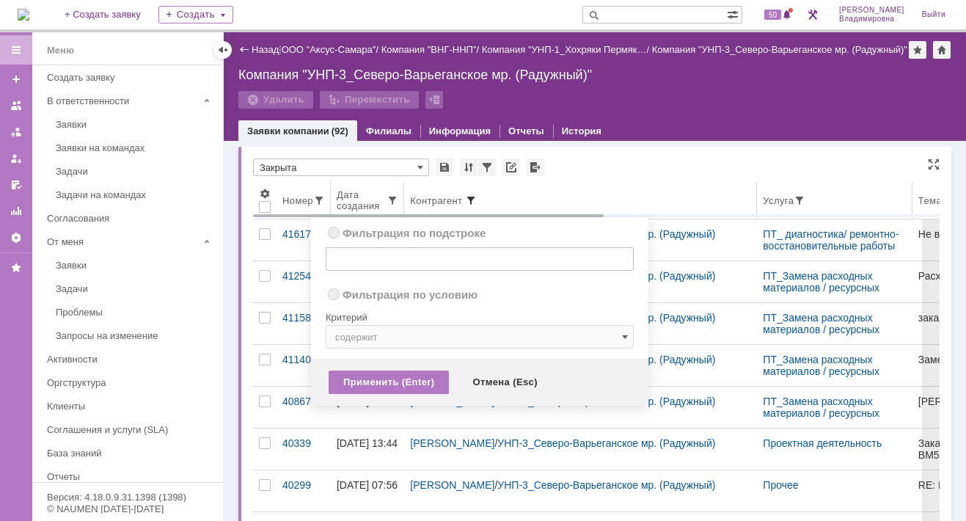
click at [472, 206] on span at bounding box center [471, 200] width 12 height 12
click at [707, 177] on div "* Закрыта" at bounding box center [596, 167] width 686 height 19
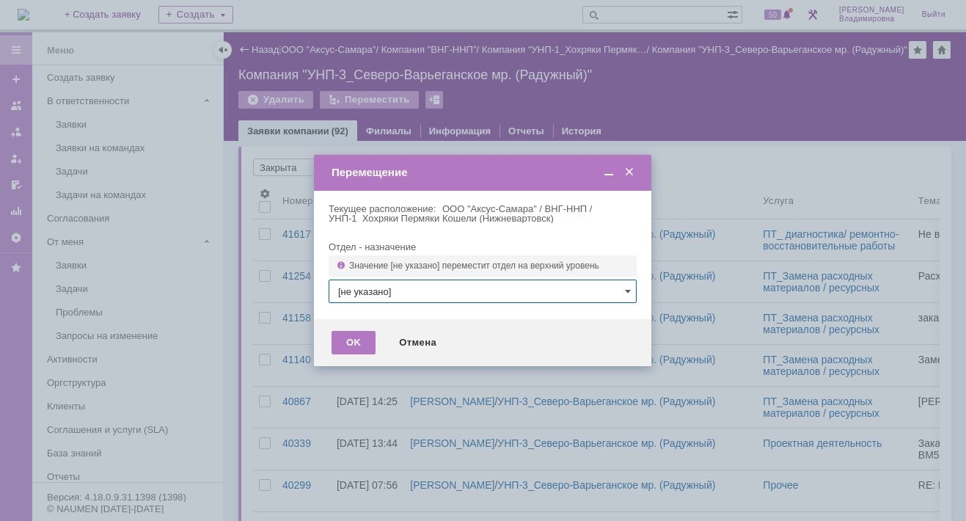
click at [630, 290] on input "[не указано]" at bounding box center [482, 290] width 308 height 23
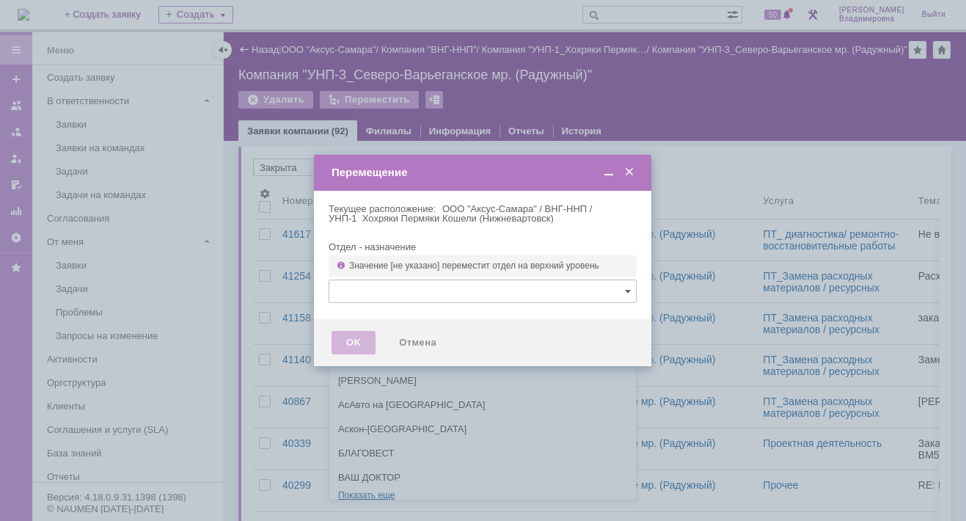
click at [367, 489] on div "[не указано] AVON AXUS Axus Computers DELPHI Xcom «ММЦ Профмедицина» АВТОВАЗ АГ…" at bounding box center [482, 186] width 306 height 626
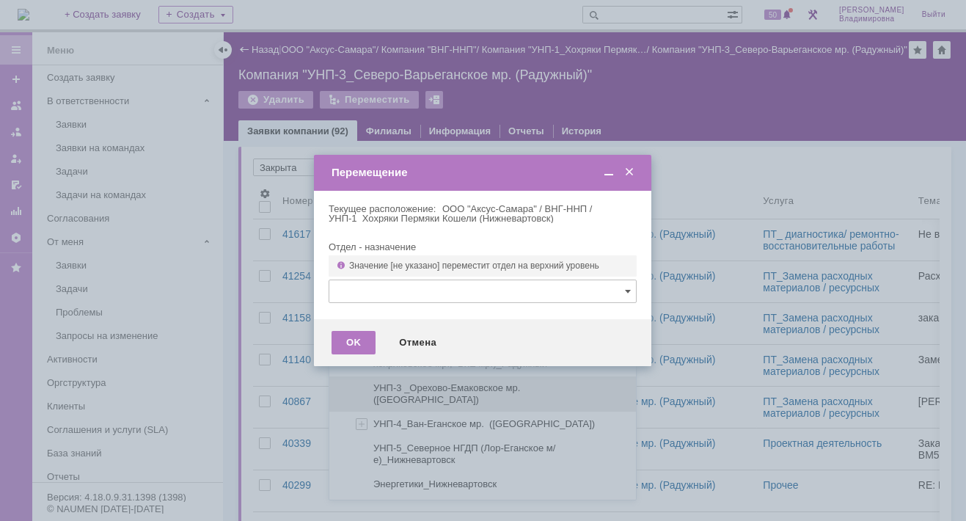
click at [424, 382] on span "УНП-3 _Орехово-Емаковское мр. ([GEOGRAPHIC_DATA])" at bounding box center [449, 393] width 152 height 23
type input "УНП-3 _Орехово-Емаковское мр. ([GEOGRAPHIC_DATA])"
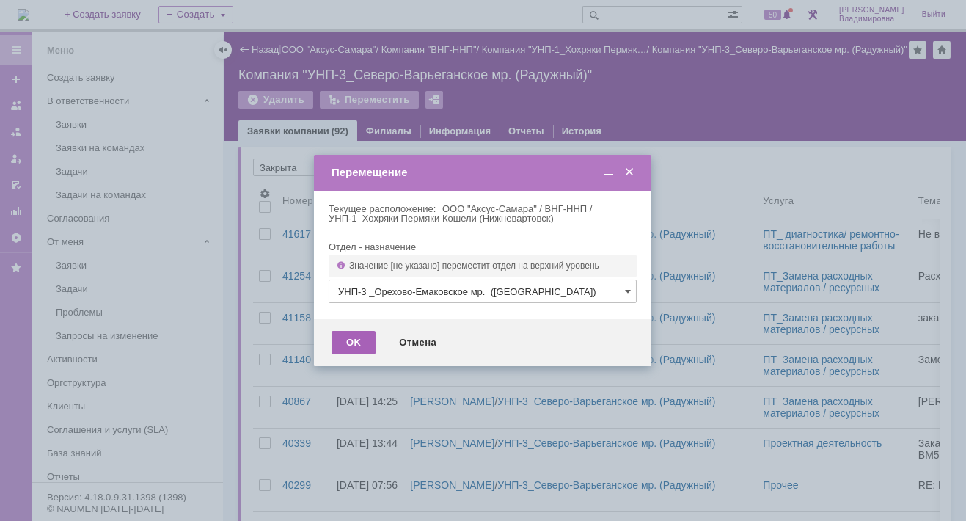
click at [358, 342] on div "OK" at bounding box center [353, 342] width 44 height 23
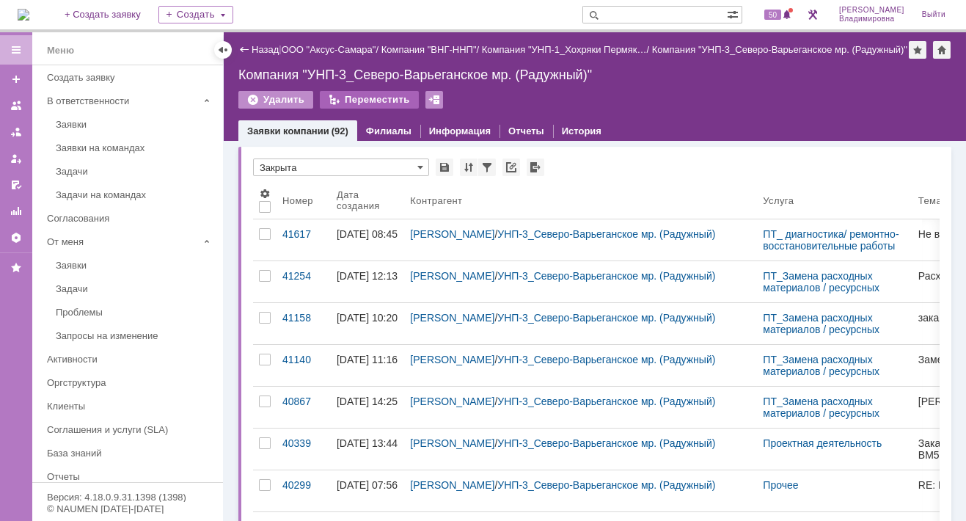
click at [370, 109] on div "Переместить" at bounding box center [369, 100] width 99 height 18
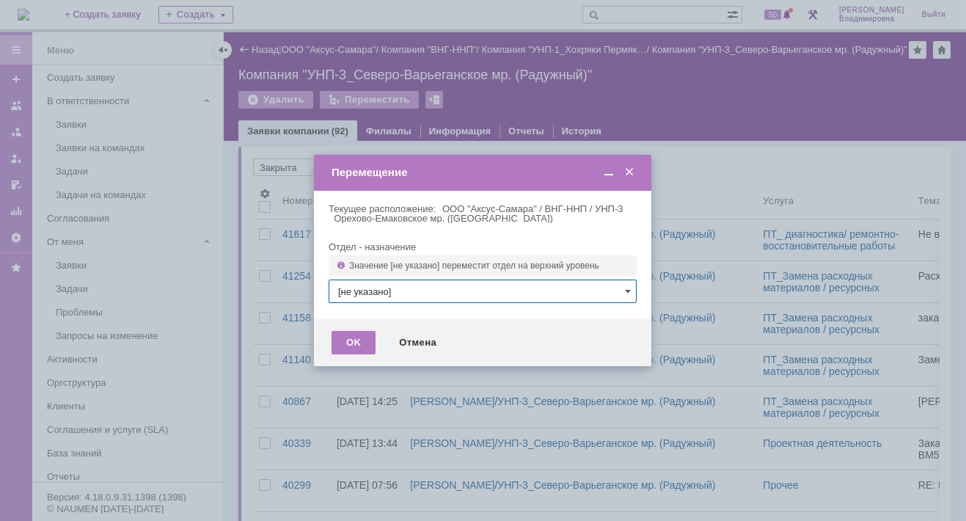
click at [622, 288] on input "[не указано]" at bounding box center [482, 290] width 308 height 23
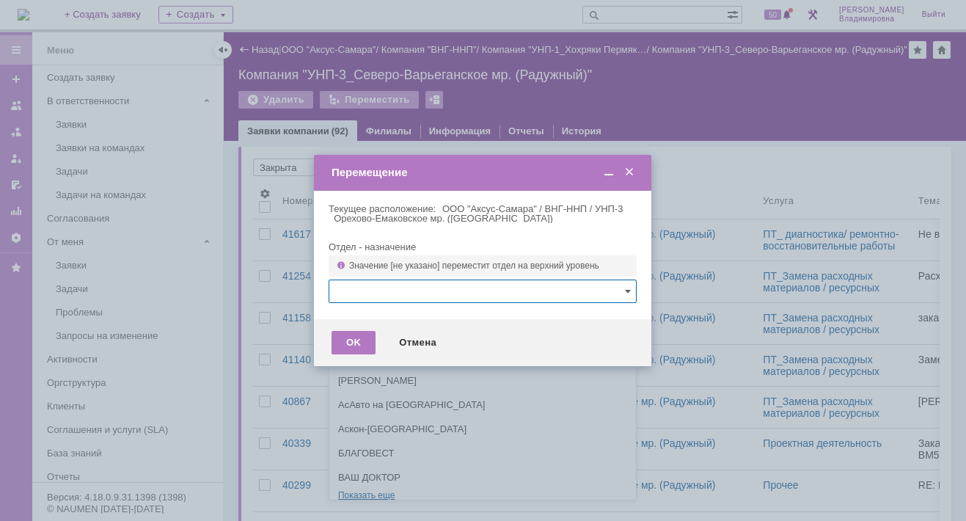
click at [358, 488] on div "[не указано] AVON AXUS Axus Computers DELPHI Xcom «ММЦ Профмедицина» АВТОВАЗ АГ…" at bounding box center [482, 186] width 306 height 626
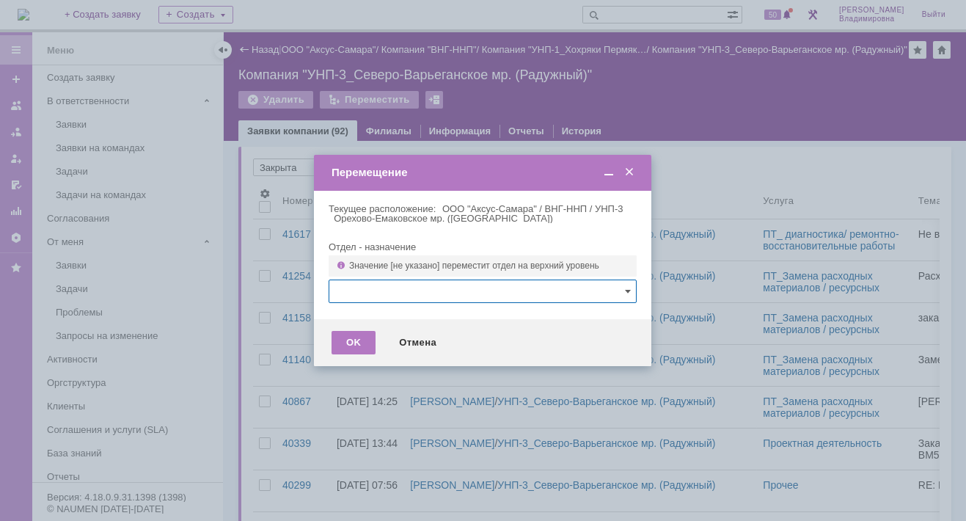
click at [216, 284] on div at bounding box center [483, 260] width 966 height 521
click at [362, 339] on div "OK" at bounding box center [353, 342] width 44 height 23
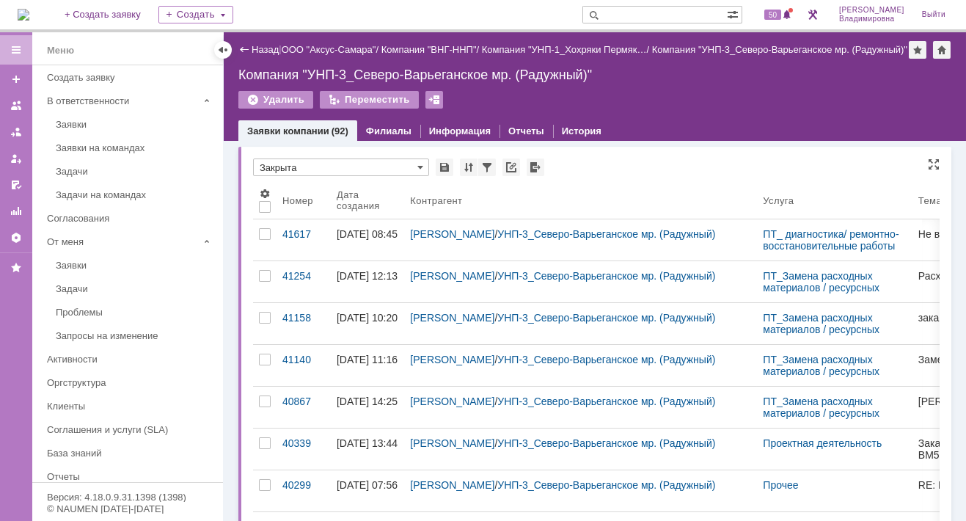
click at [705, 177] on div "* Закрыта" at bounding box center [596, 167] width 686 height 19
click at [927, 16] on link "Выйти" at bounding box center [933, 14] width 41 height 29
